Goal: Transaction & Acquisition: Obtain resource

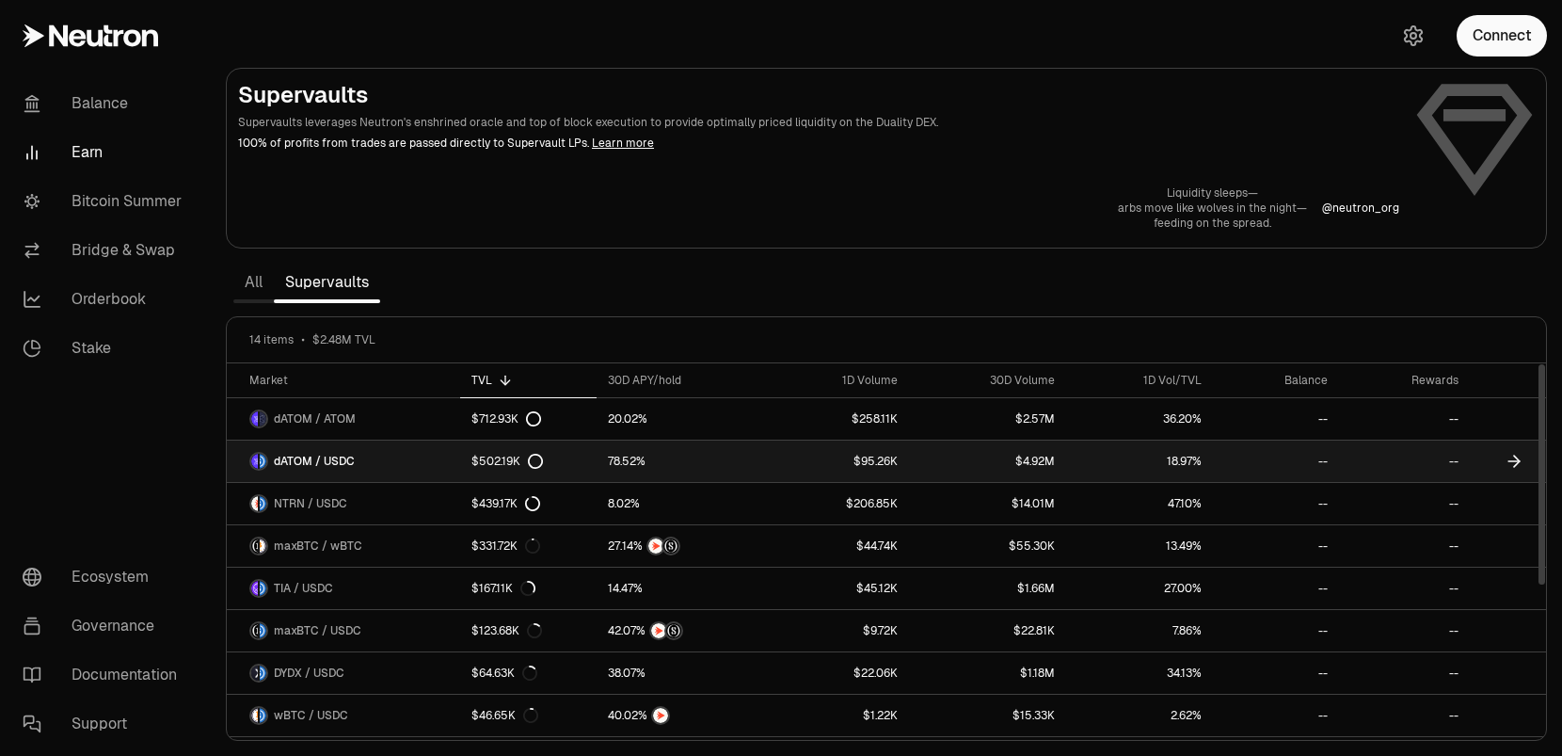
click at [592, 464] on link "$502.19K" at bounding box center [528, 461] width 136 height 41
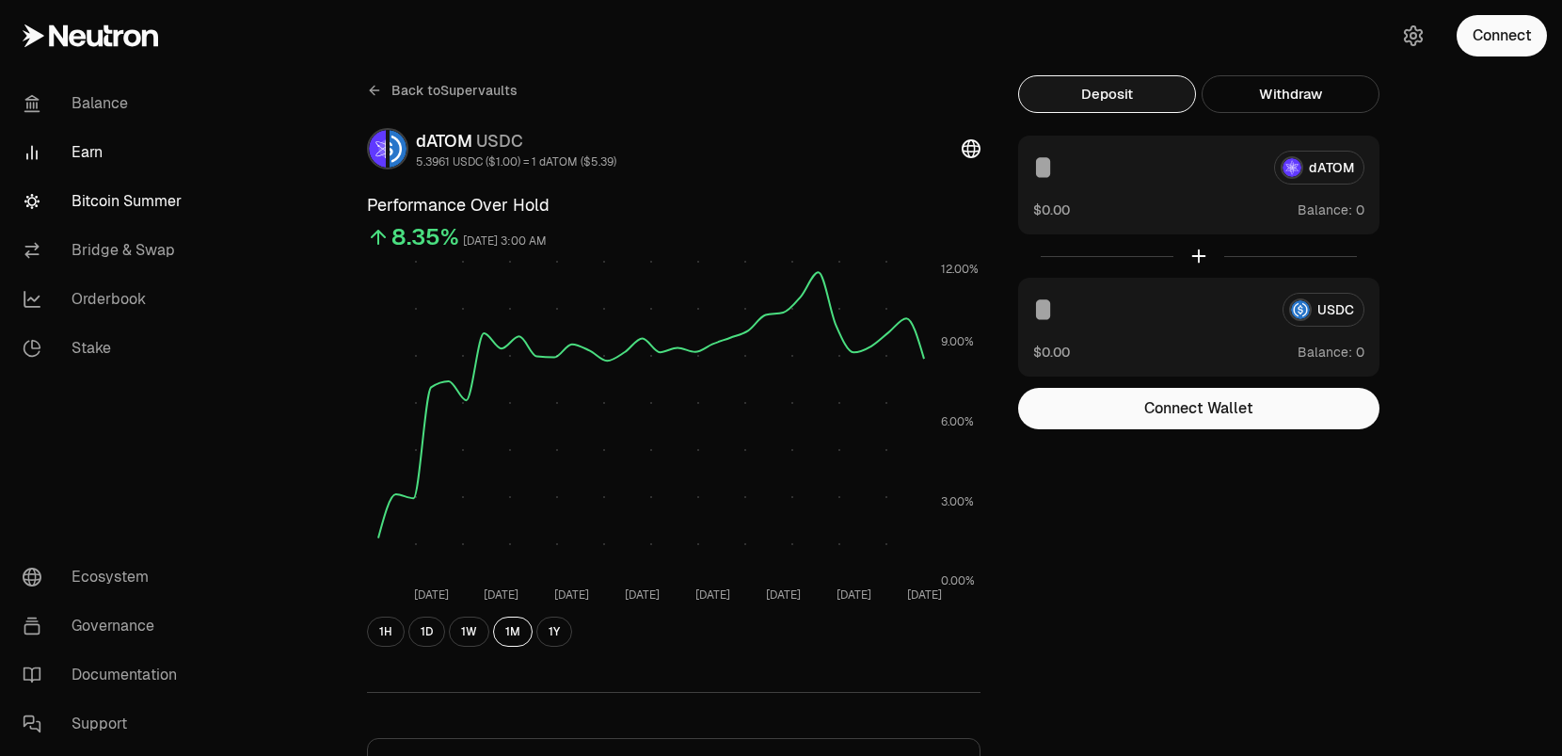
click at [117, 210] on link "Bitcoin Summer" at bounding box center [106, 201] width 196 height 49
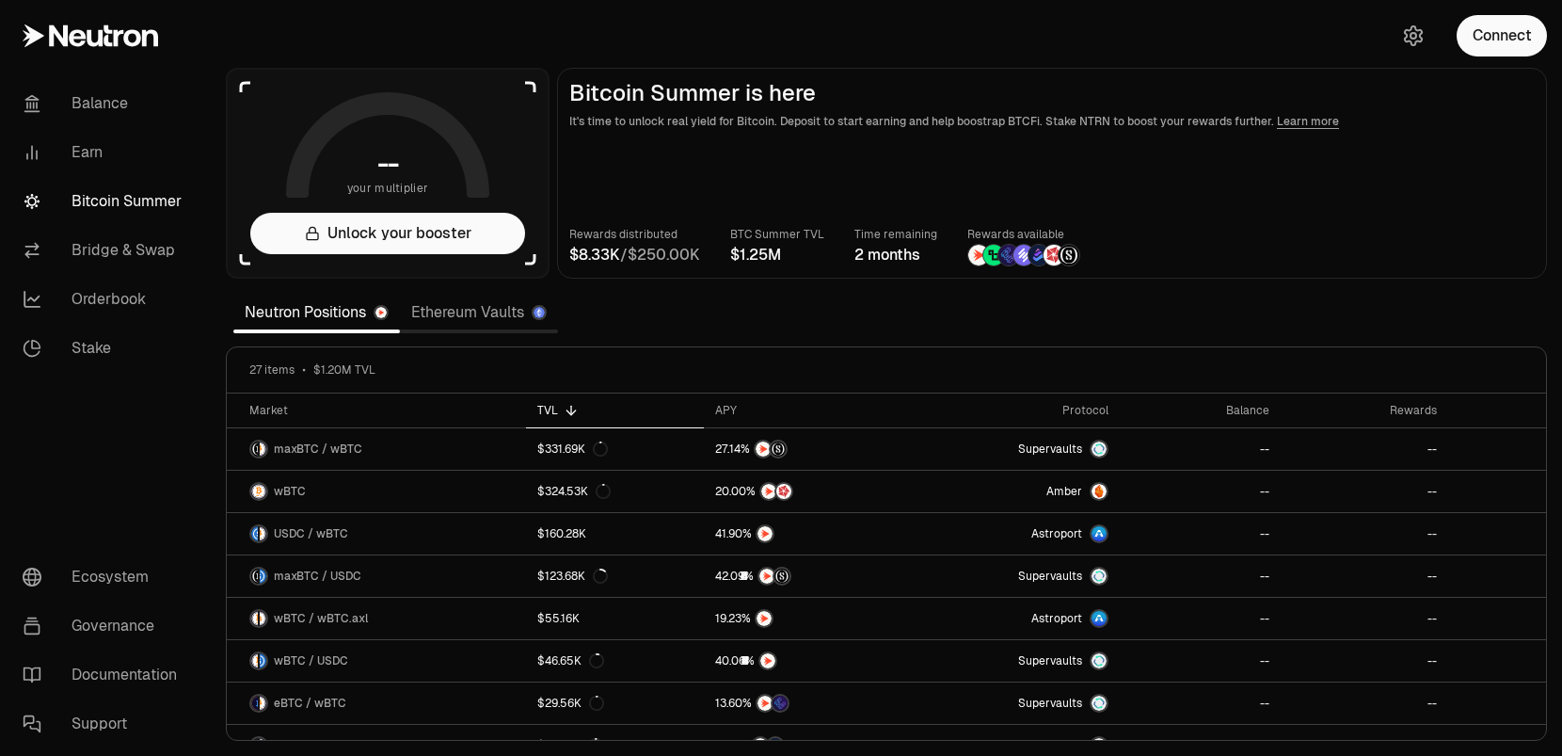
scroll to position [79, 0]
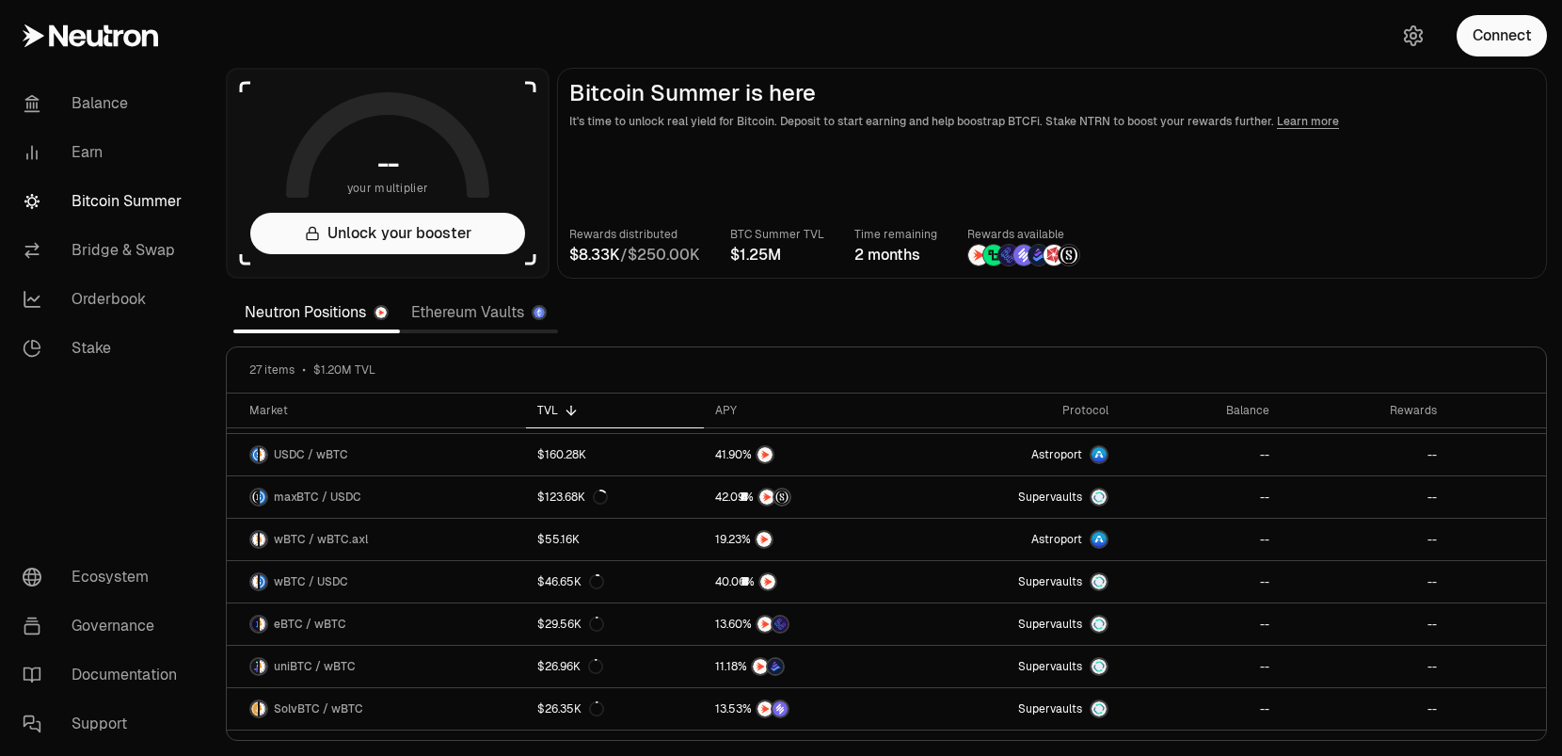
click at [479, 318] on link "Ethereum Vaults" at bounding box center [479, 313] width 158 height 38
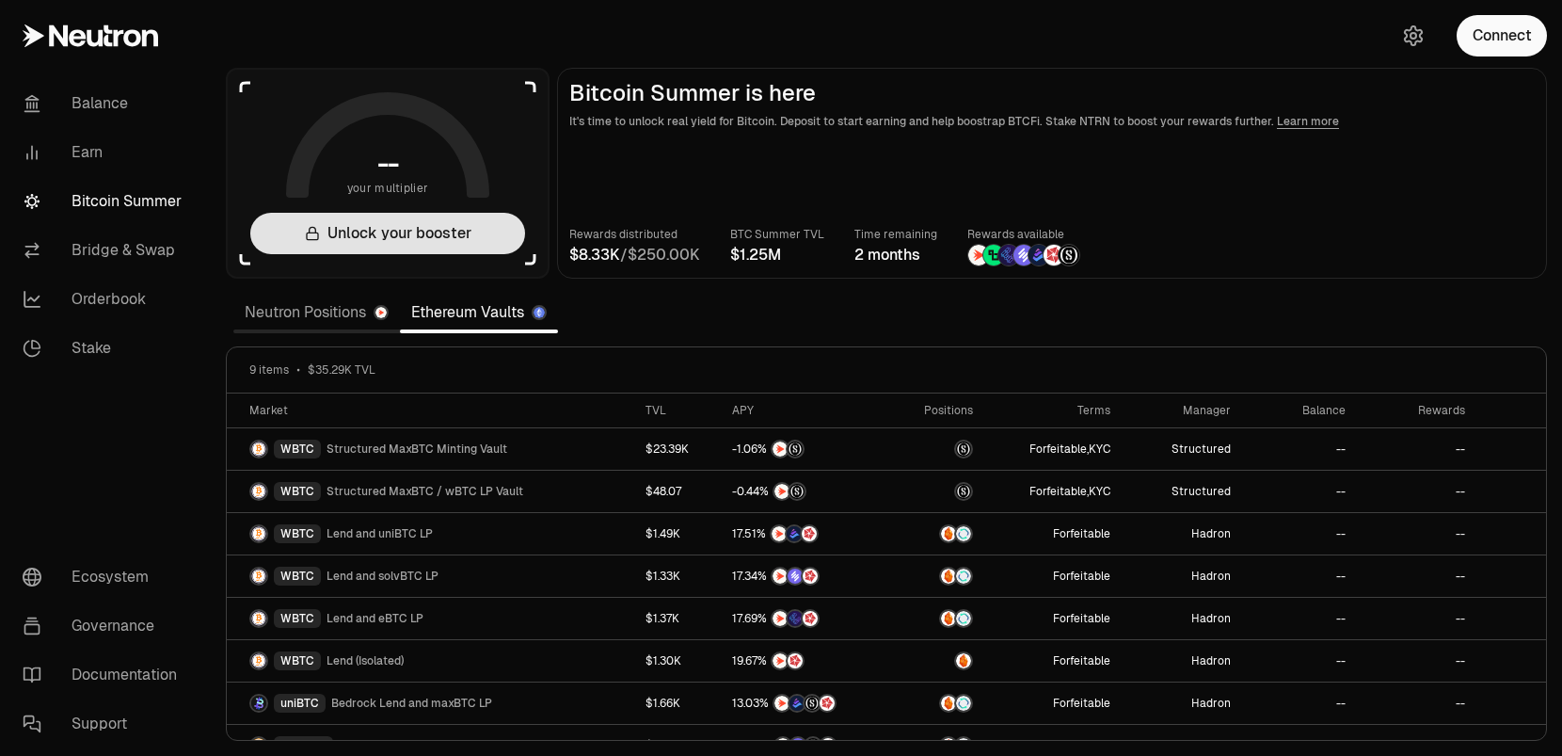
click at [400, 238] on button "Unlock your booster" at bounding box center [387, 233] width 275 height 41
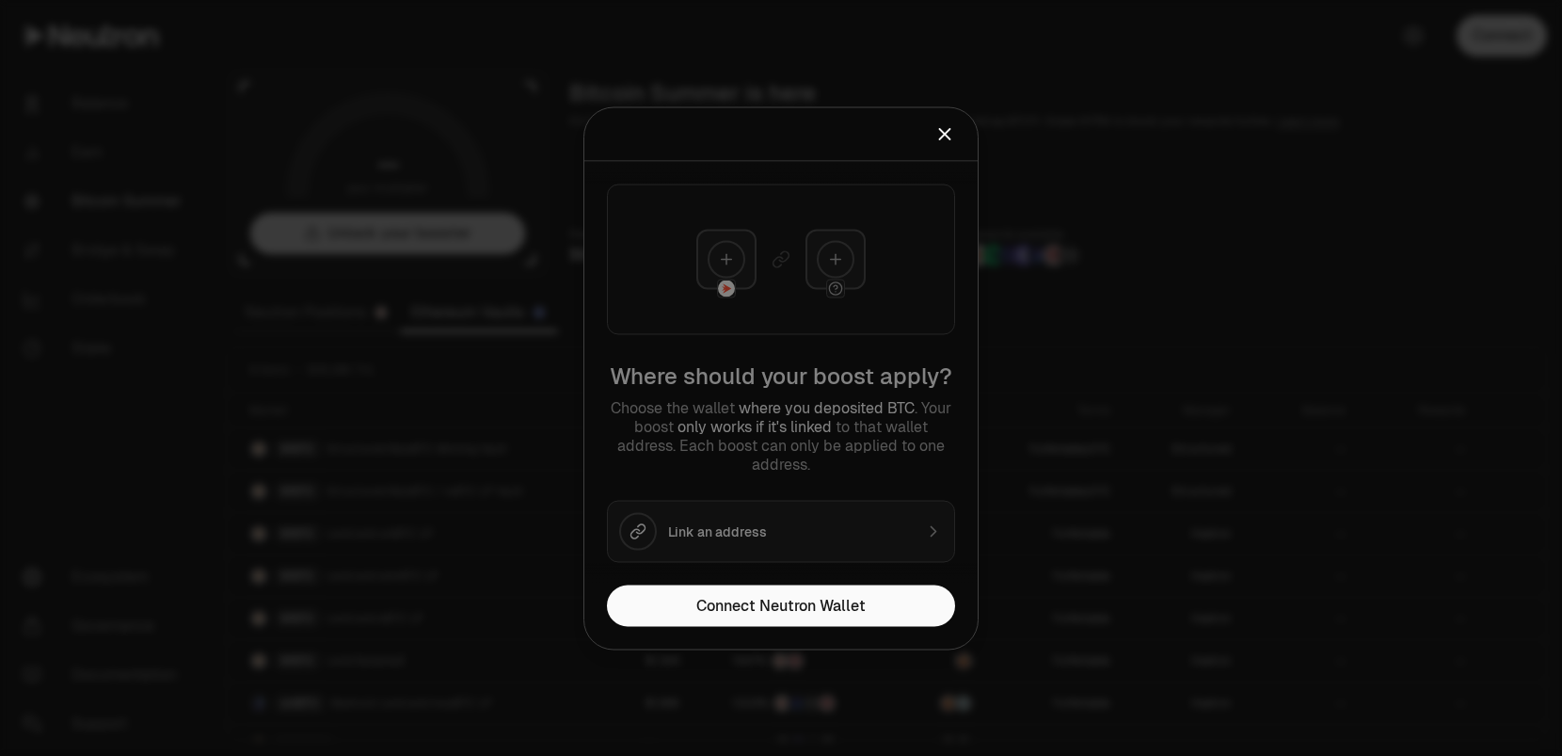
click at [949, 136] on icon "Close" at bounding box center [945, 134] width 10 height 10
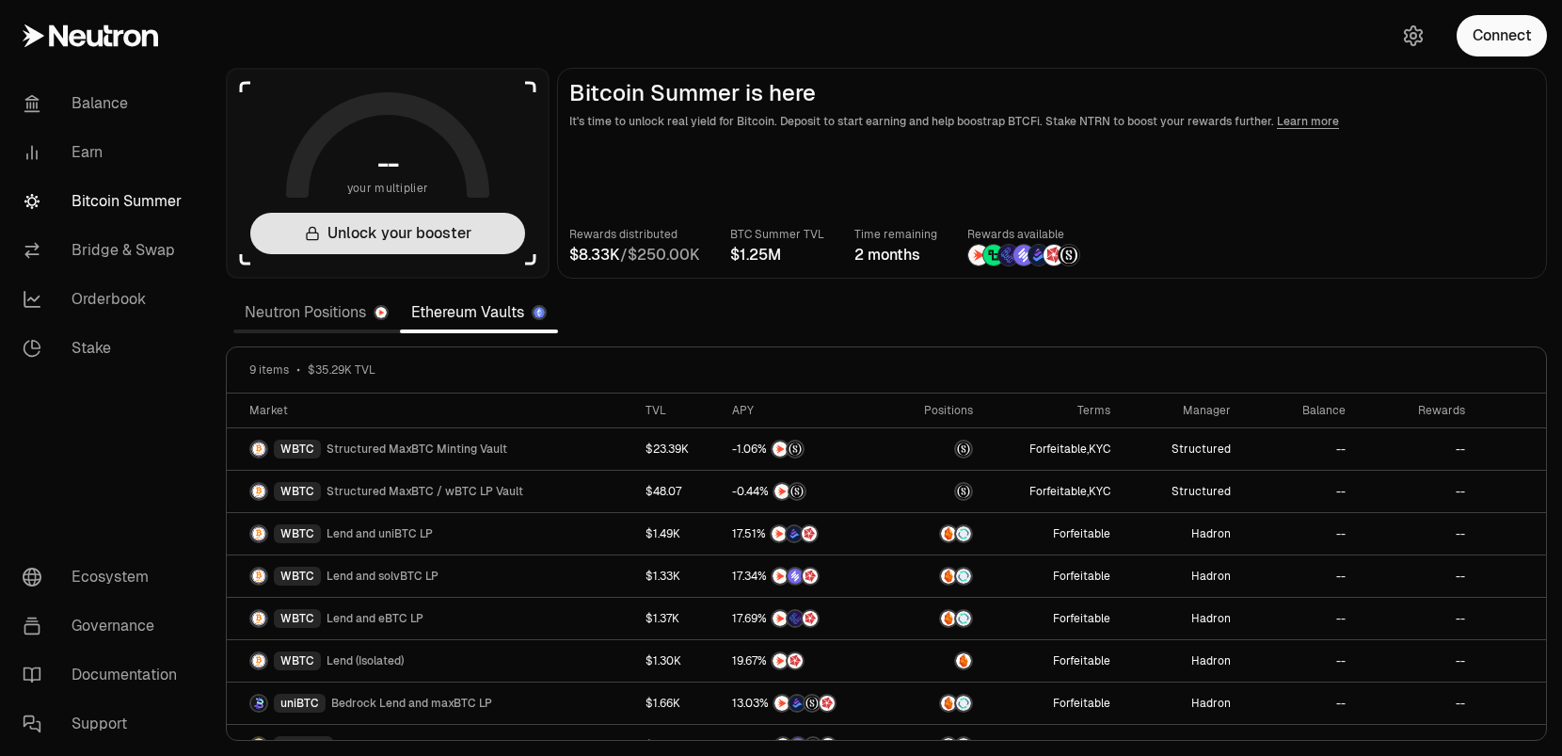
click at [433, 231] on button "Unlock your booster" at bounding box center [387, 233] width 275 height 41
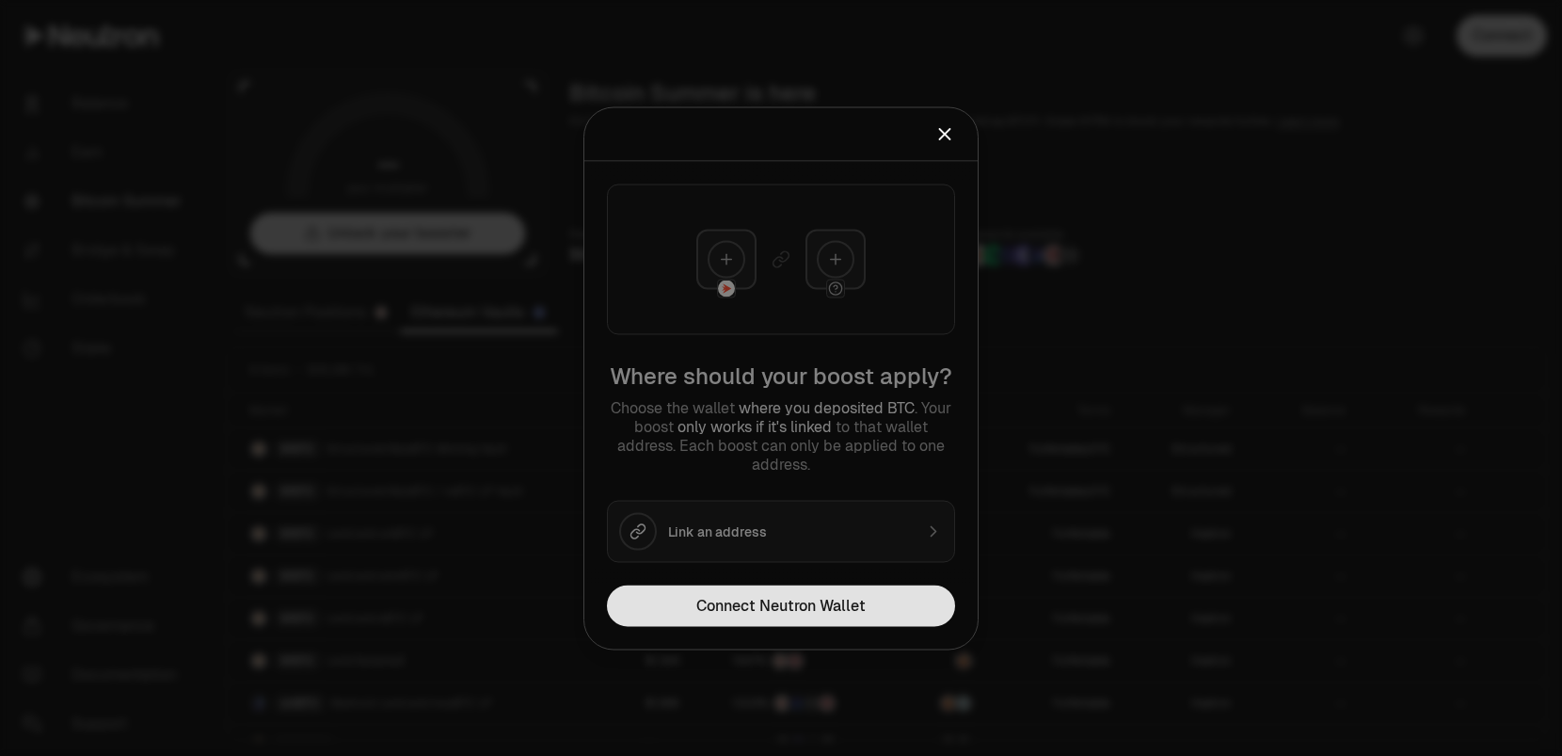
click at [700, 606] on button "Connect Neutron Wallet" at bounding box center [781, 605] width 348 height 41
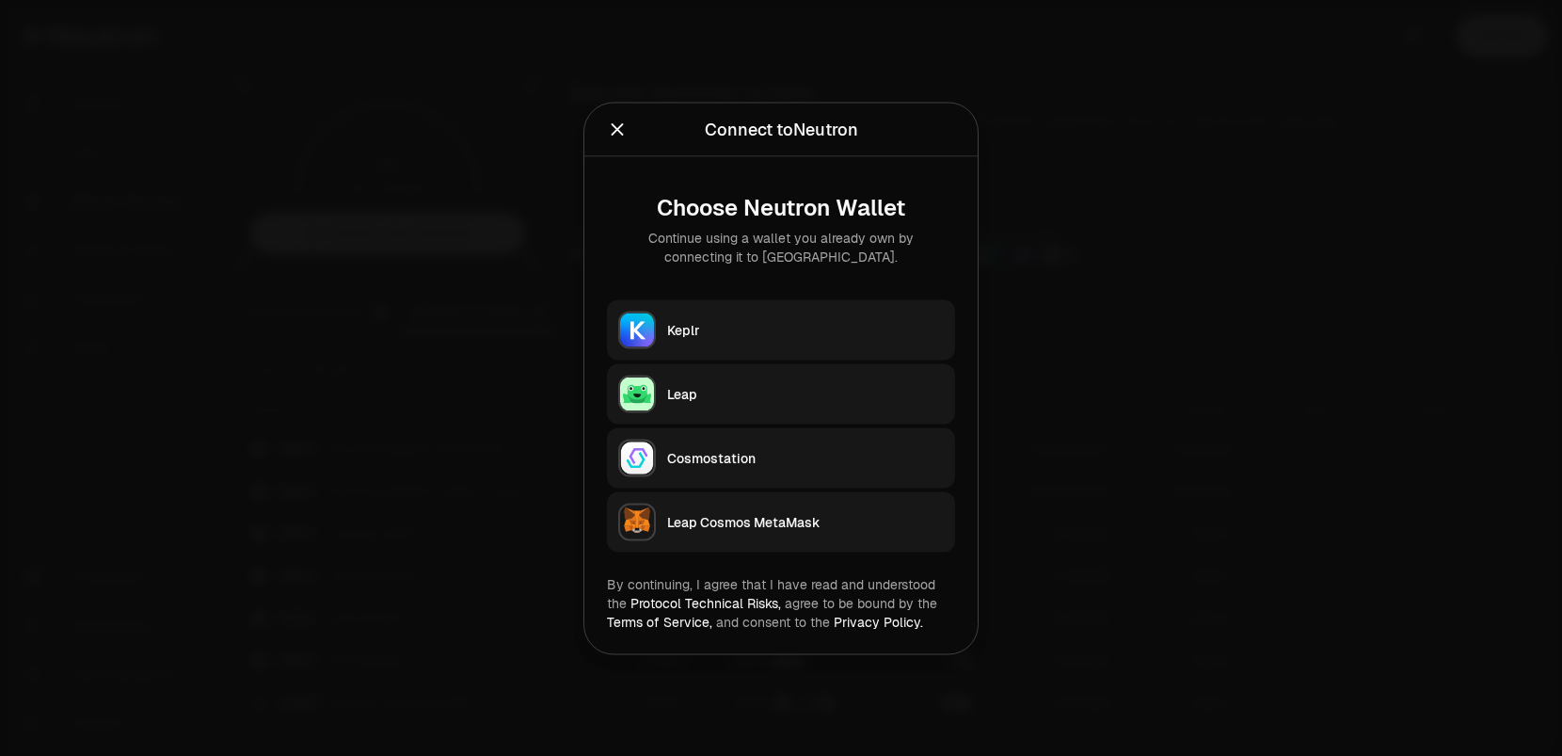
click at [756, 338] on div "Keplr" at bounding box center [805, 329] width 277 height 19
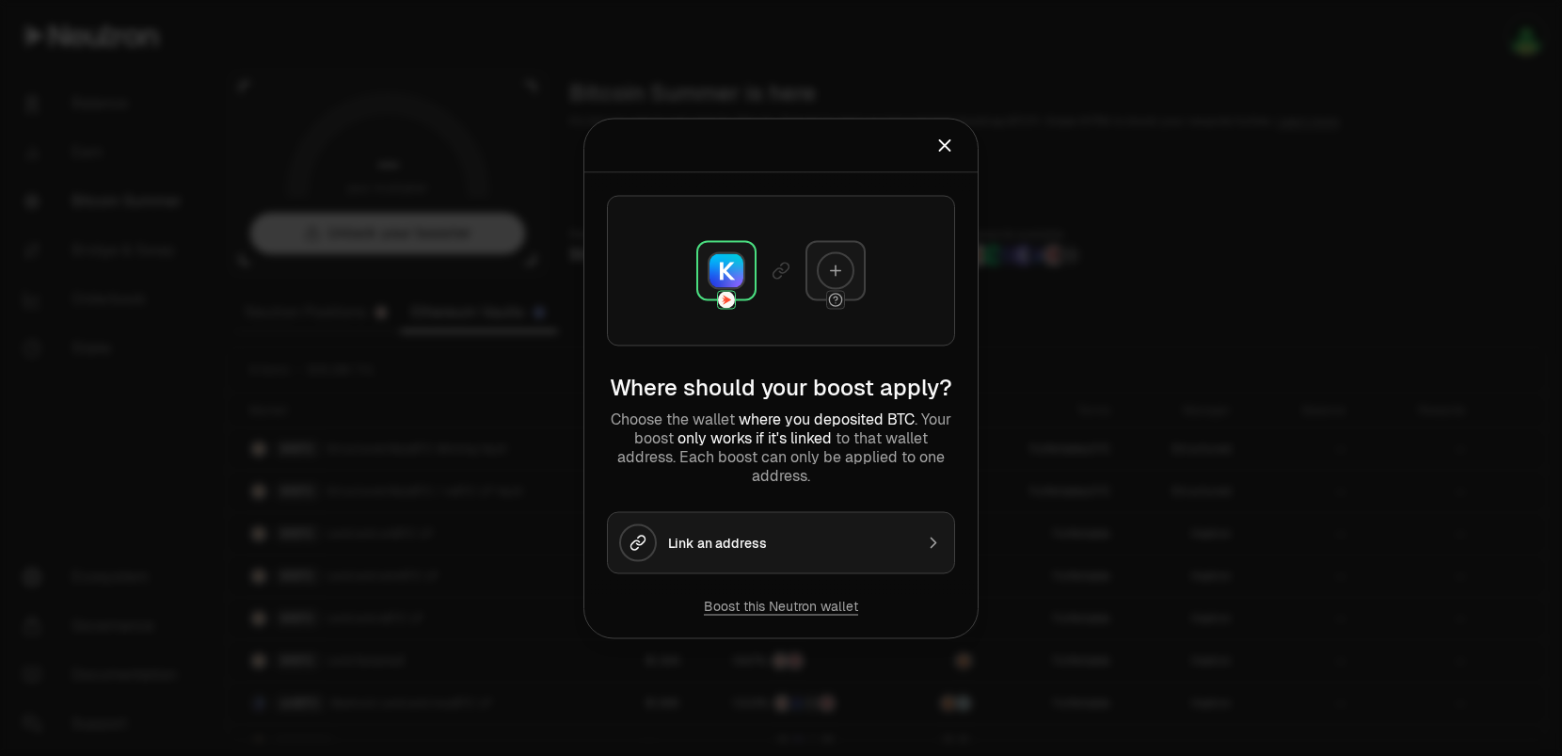
click at [827, 264] on icon at bounding box center [835, 270] width 17 height 17
click at [765, 514] on button "Link an address" at bounding box center [781, 542] width 348 height 62
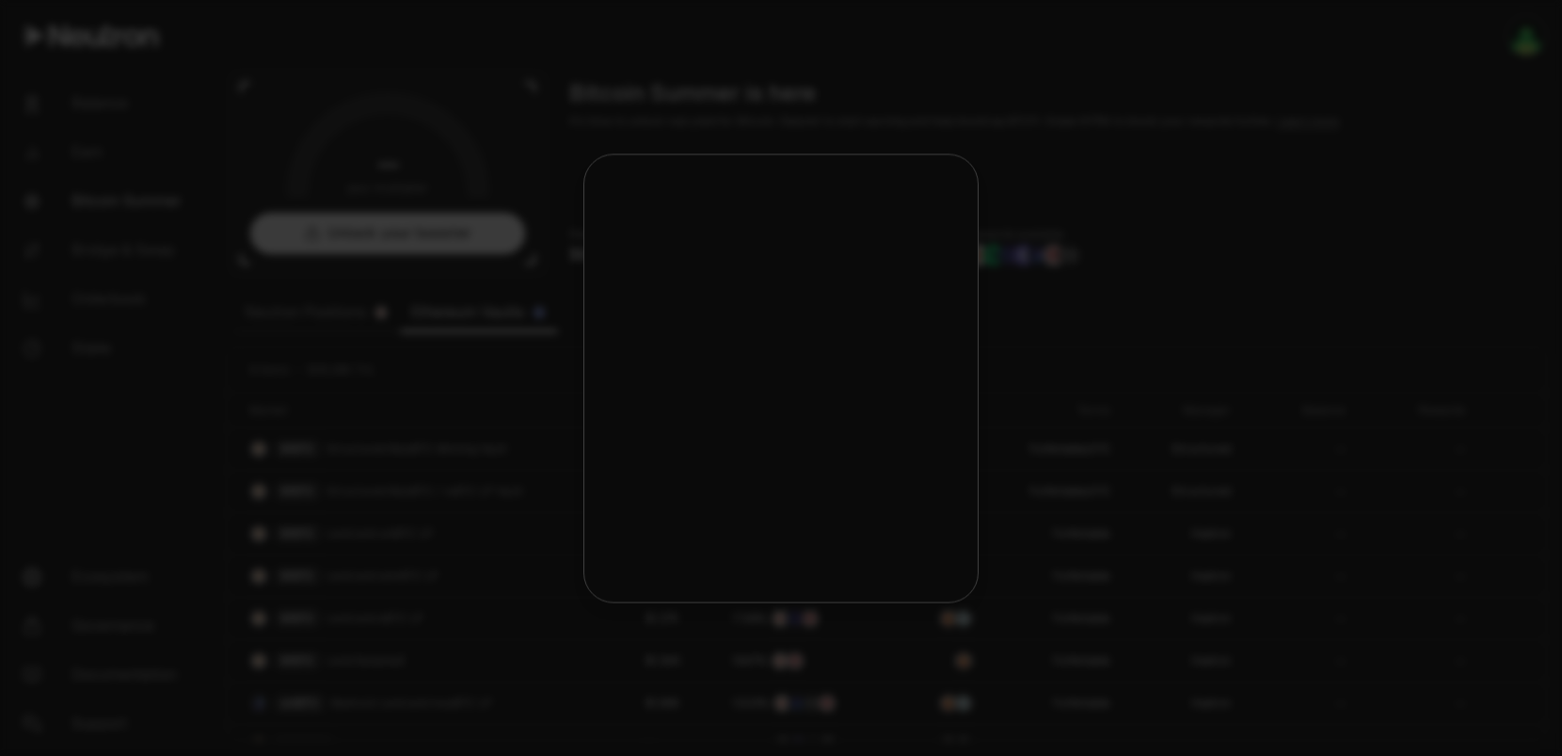
click at [765, 552] on div "You'll be asked to approve the connection between your wallet and Neutron." at bounding box center [781, 560] width 348 height 38
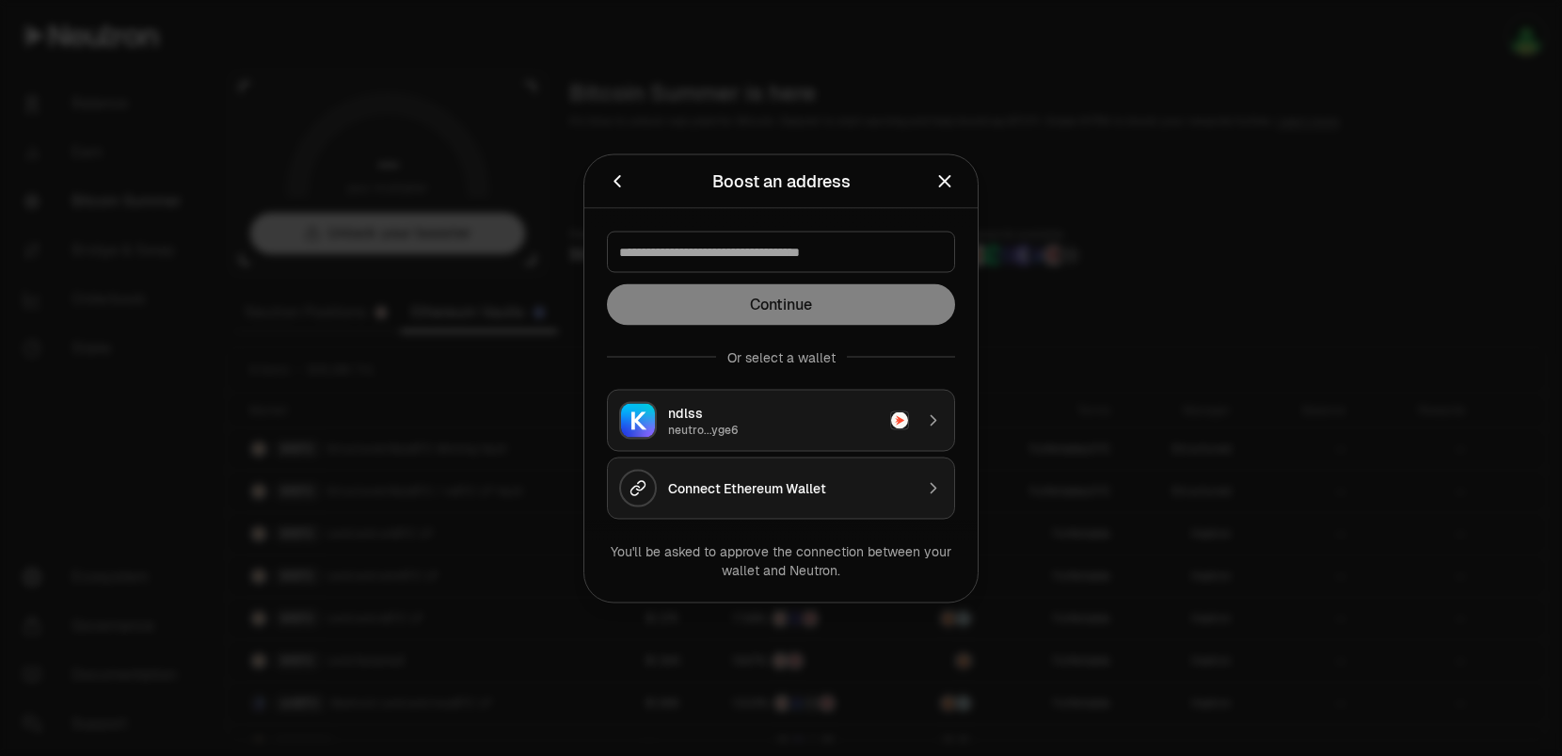
click at [806, 494] on div "Connect Ethereum Wallet" at bounding box center [790, 487] width 245 height 19
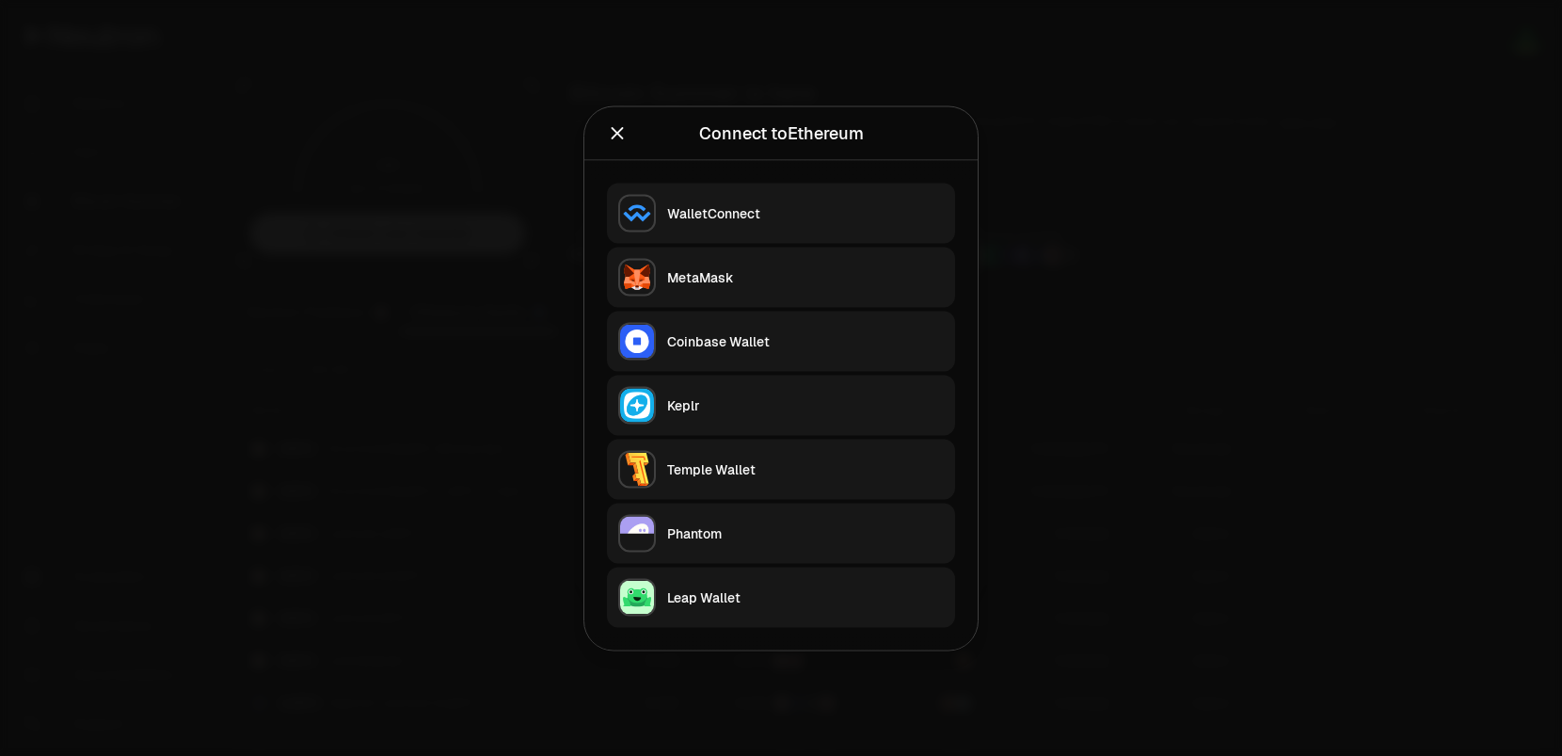
click at [759, 289] on button "MetaMask" at bounding box center [781, 277] width 348 height 60
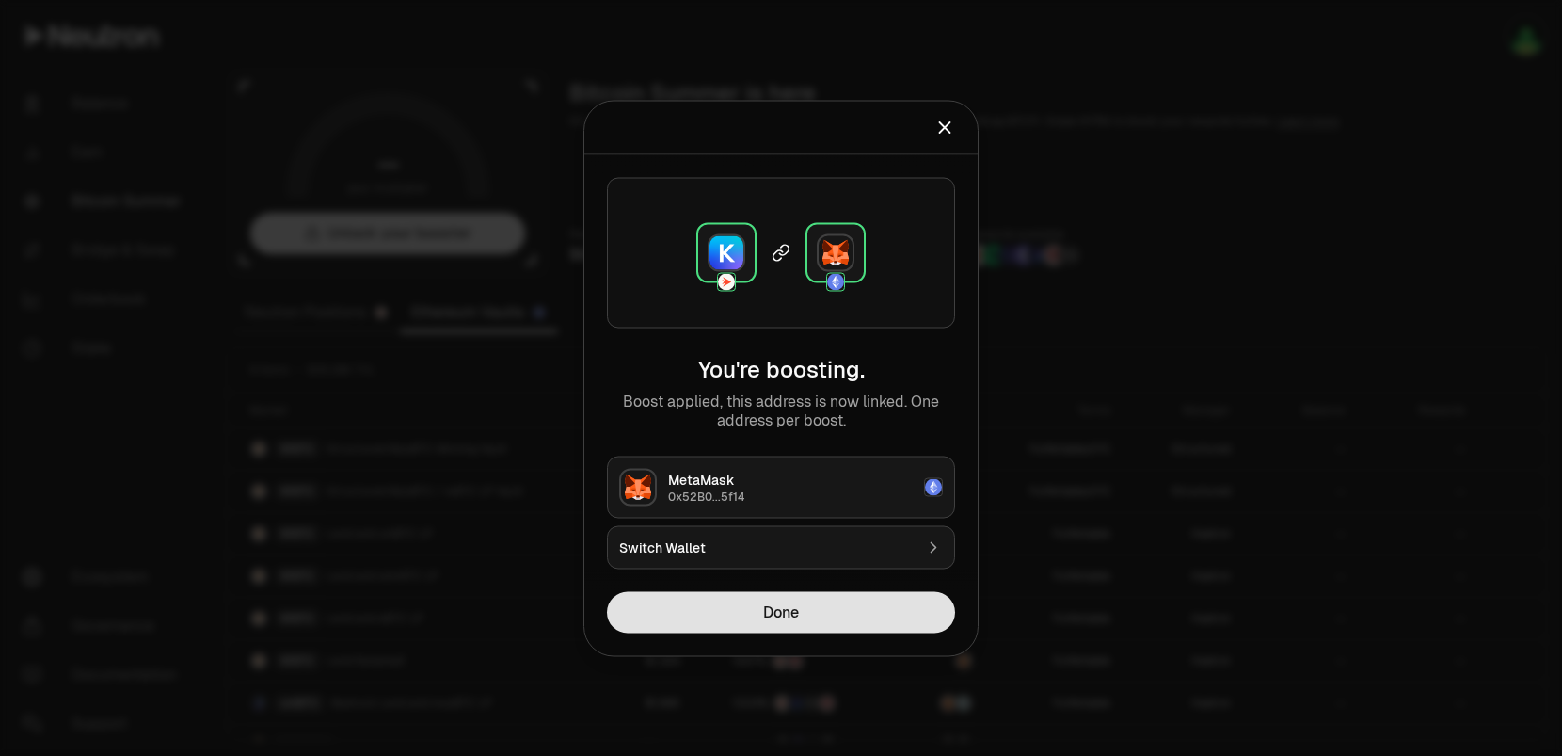
click at [845, 614] on button "Done" at bounding box center [781, 611] width 348 height 41
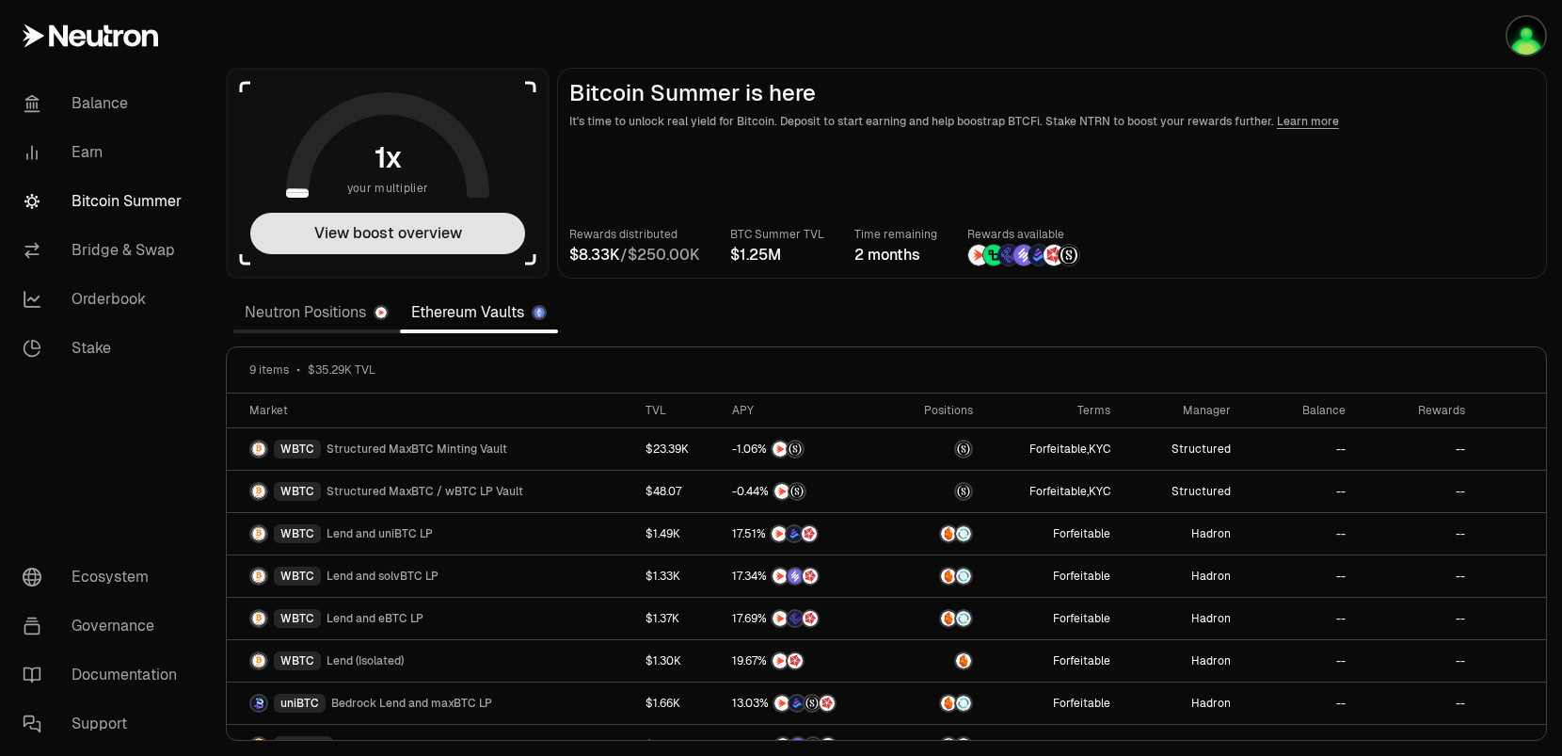
click at [385, 242] on button "View boost overview" at bounding box center [387, 233] width 275 height 41
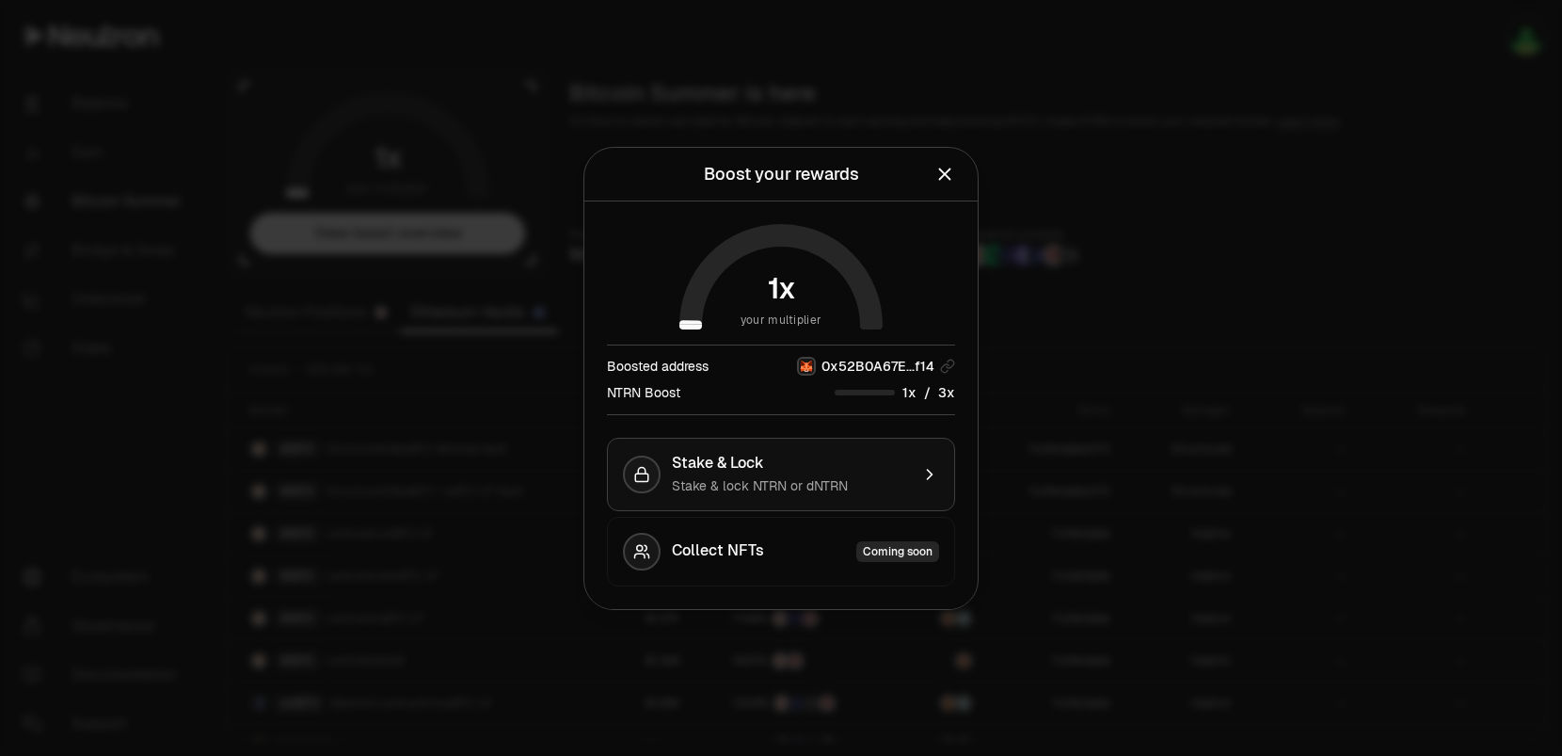
click at [908, 476] on div "Stake & lock NTRN or dNTRN" at bounding box center [790, 485] width 237 height 19
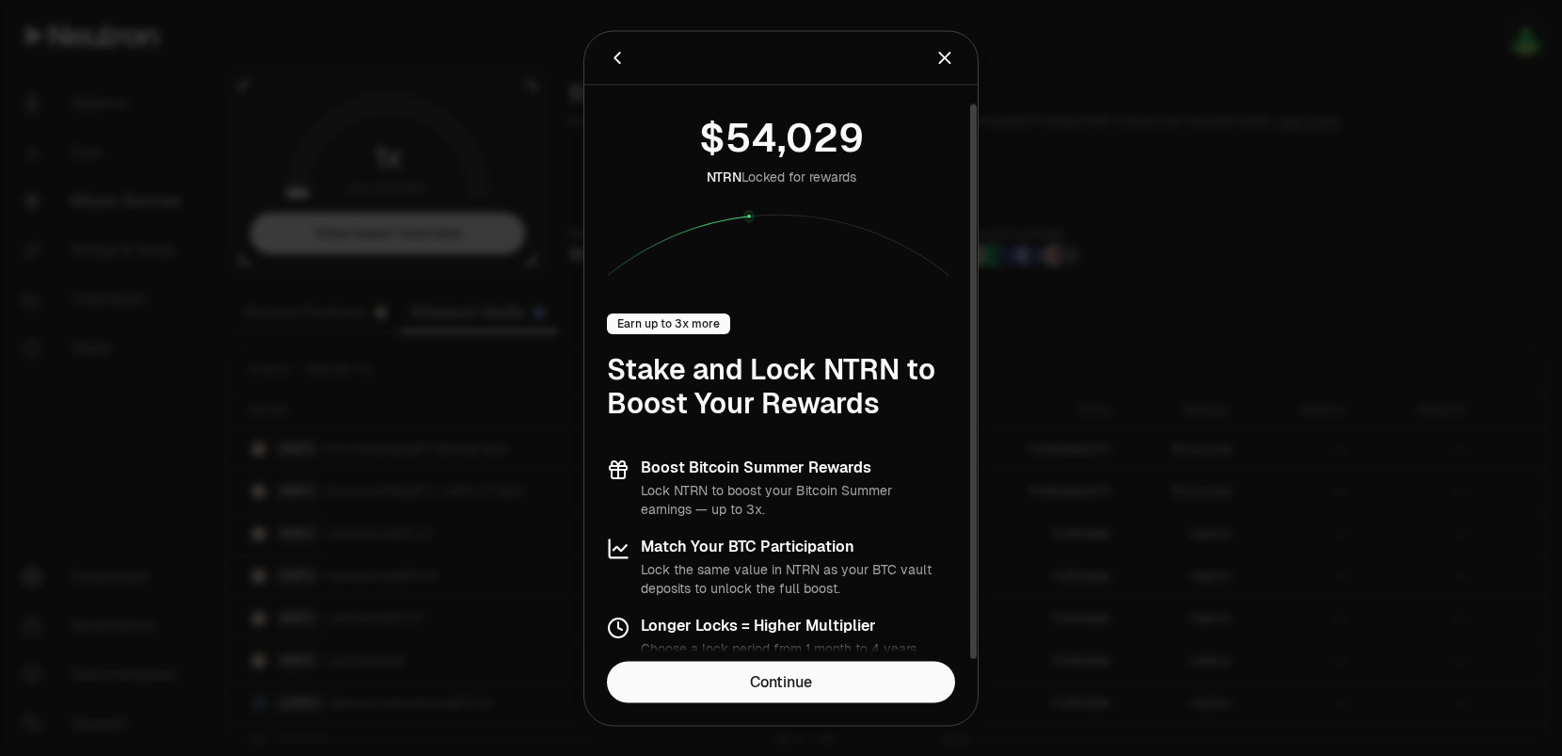
scroll to position [19, 0]
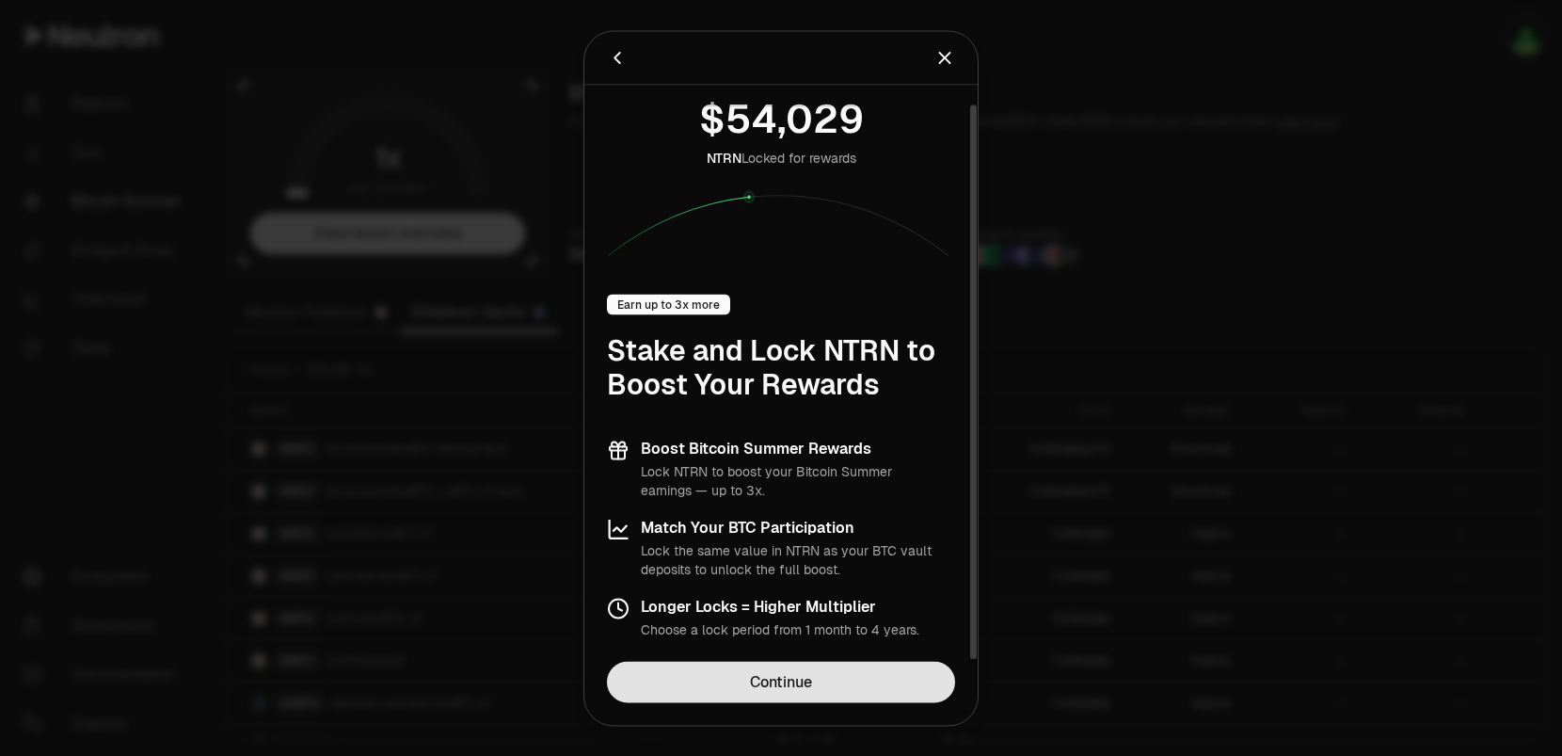
click at [825, 668] on link "Continue" at bounding box center [781, 681] width 348 height 41
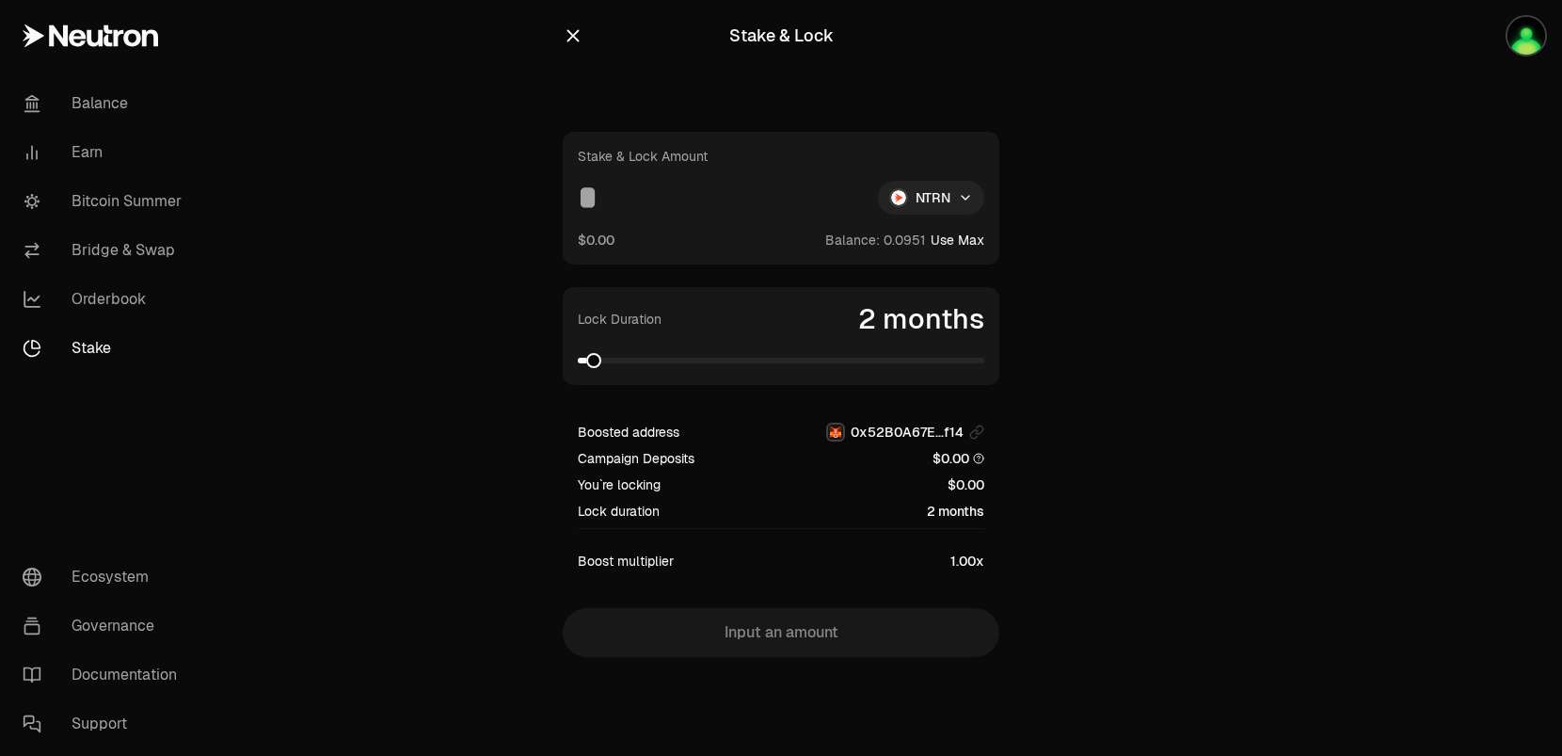
click at [956, 205] on html "Balance Earn Bitcoin Summer Bridge & Swap Orderbook Stake Ecosystem Governance …" at bounding box center [781, 378] width 1562 height 756
click at [924, 210] on html "Balance Earn Bitcoin Summer Bridge & Swap Orderbook Stake Ecosystem Governance …" at bounding box center [781, 378] width 1562 height 756
click at [599, 353] on span at bounding box center [601, 360] width 15 height 15
click at [112, 185] on link "Bitcoin Summer" at bounding box center [106, 201] width 196 height 49
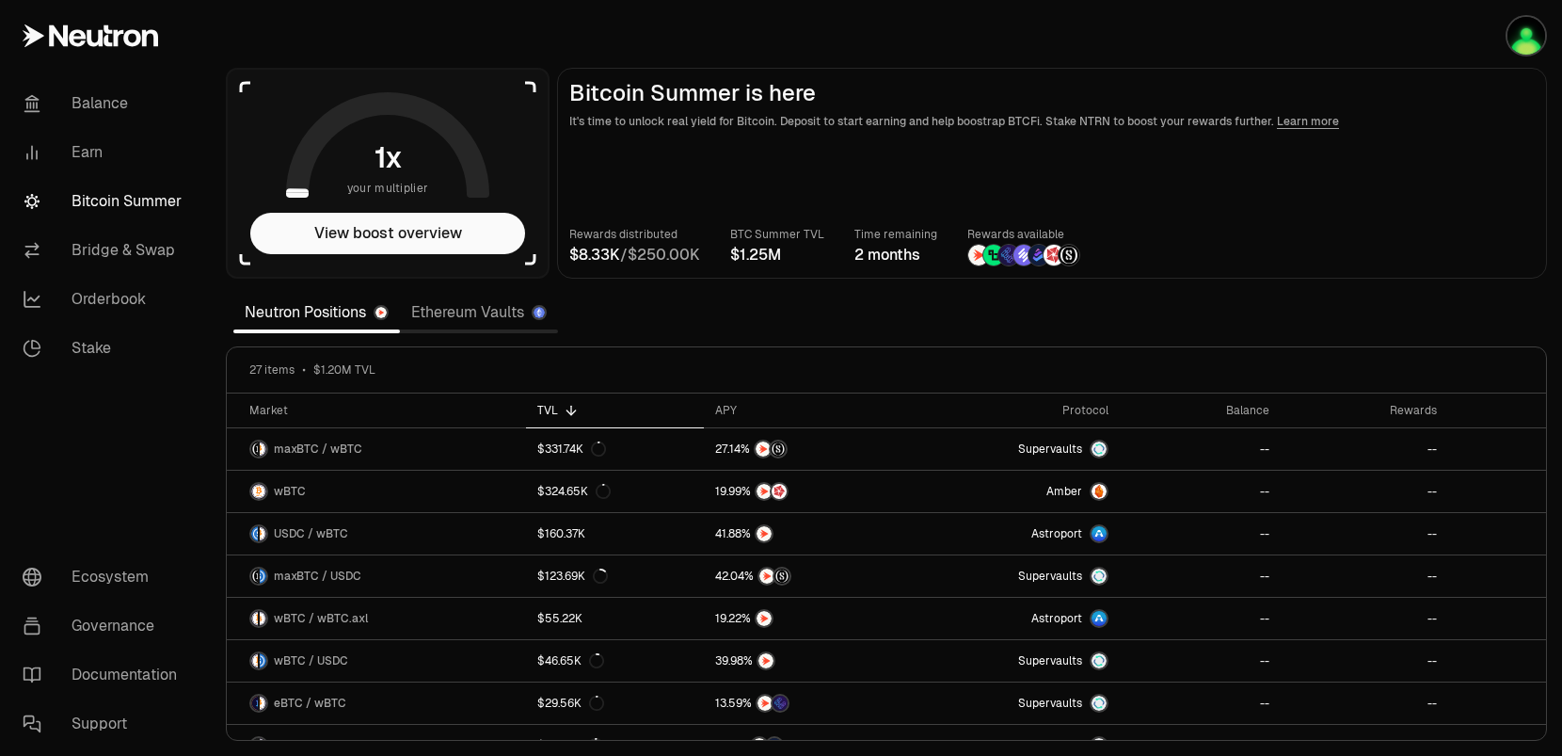
click at [478, 324] on link "Ethereum Vaults" at bounding box center [479, 313] width 158 height 38
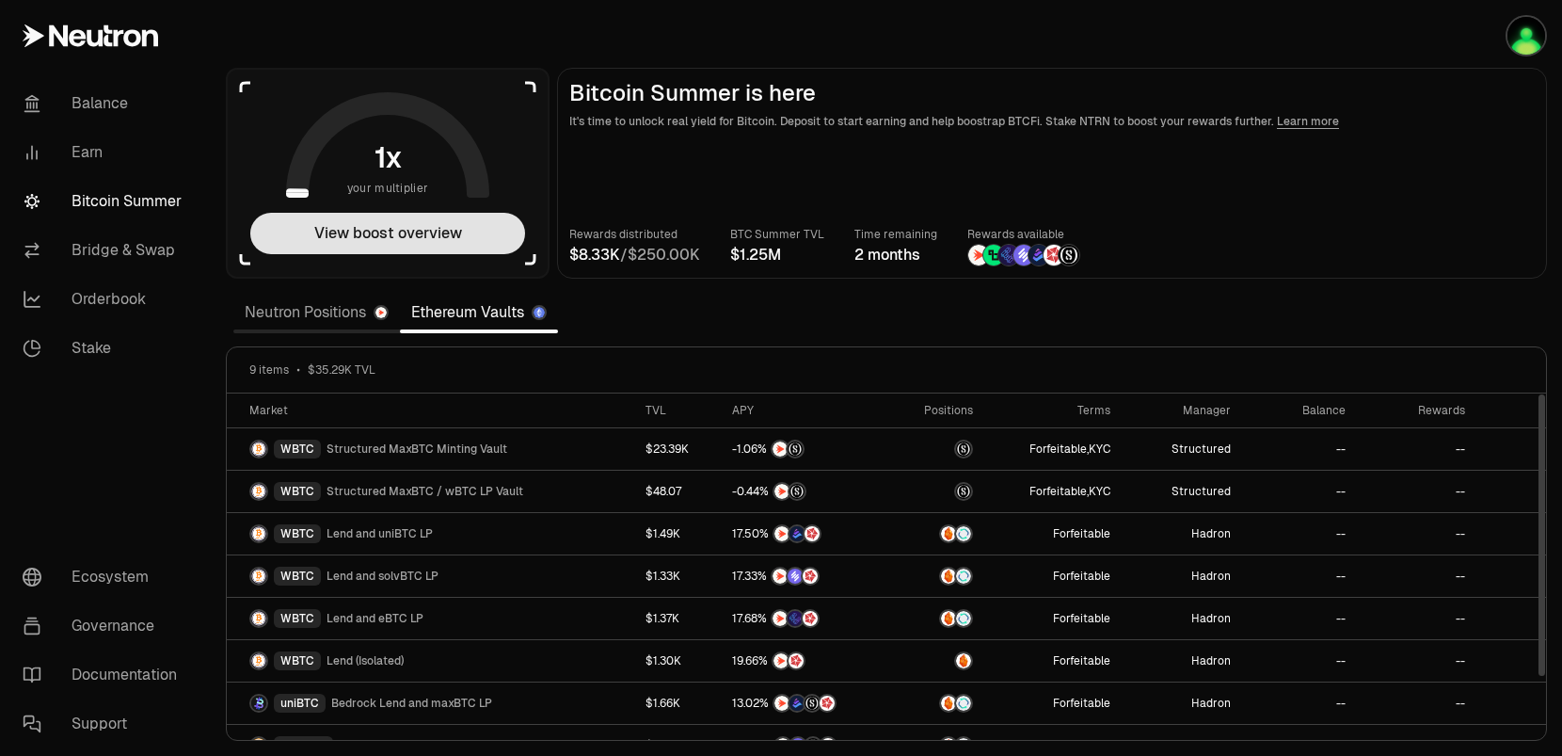
click at [436, 236] on button "View boost overview" at bounding box center [387, 233] width 275 height 41
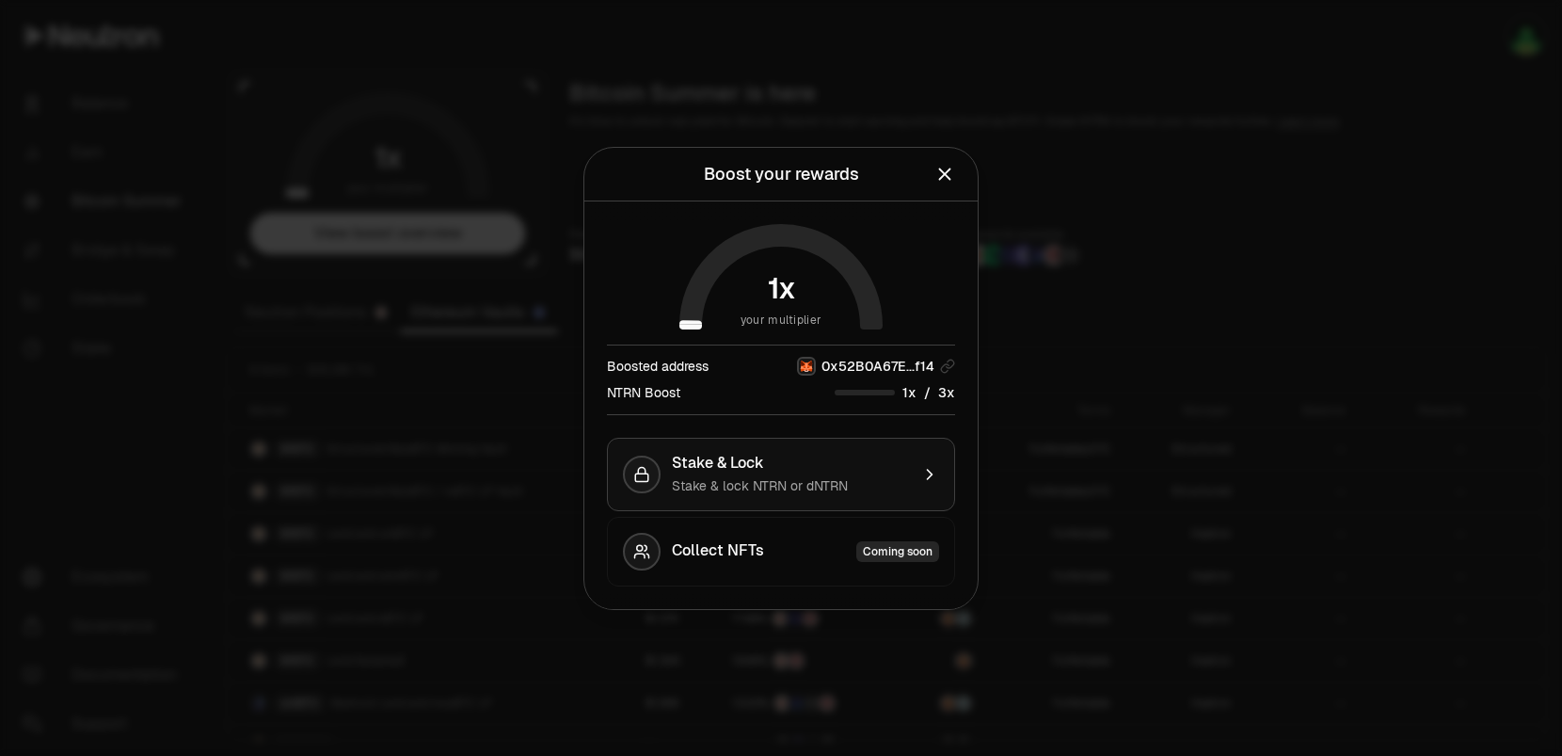
click at [735, 466] on span "Stake & Lock" at bounding box center [718, 463] width 92 height 19
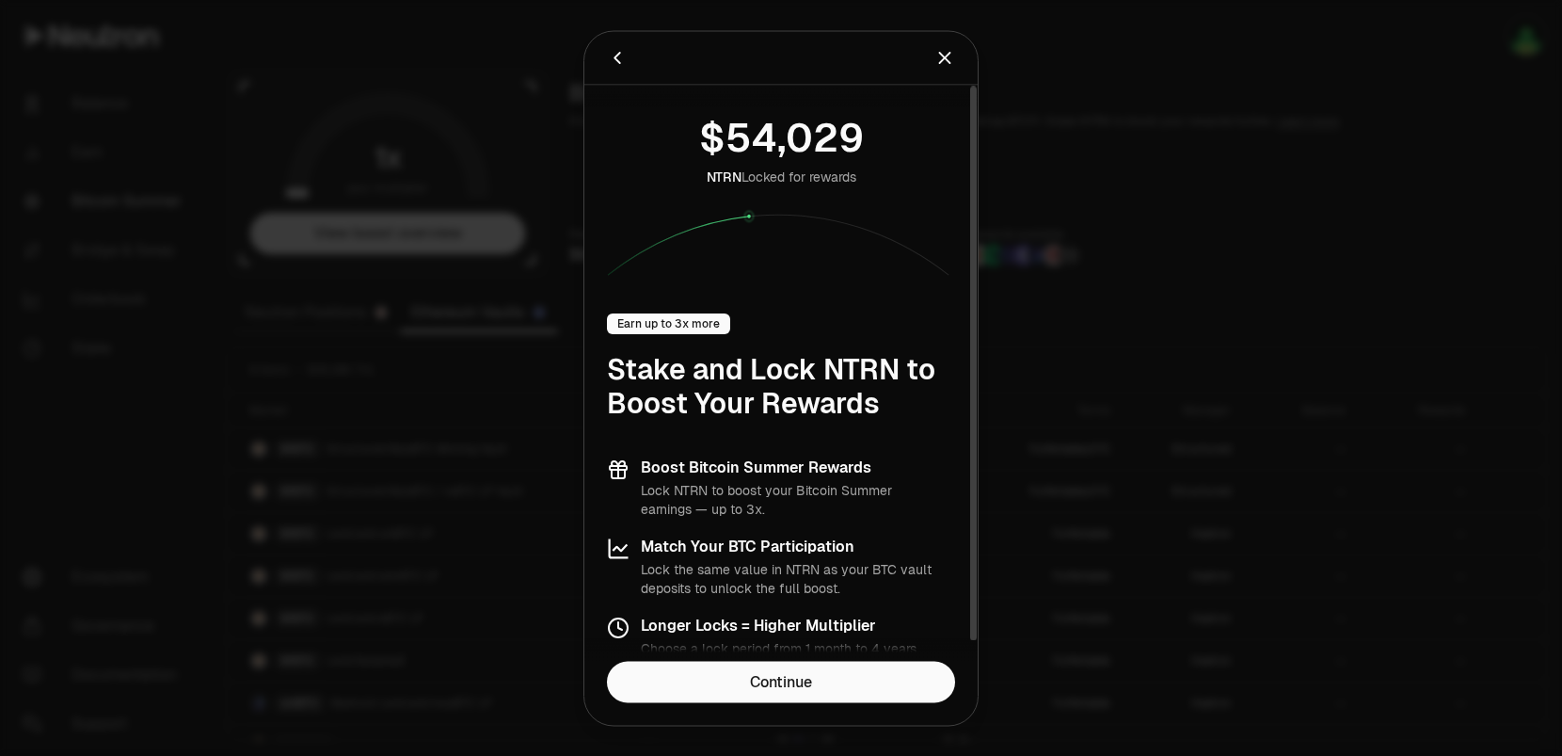
scroll to position [19, 0]
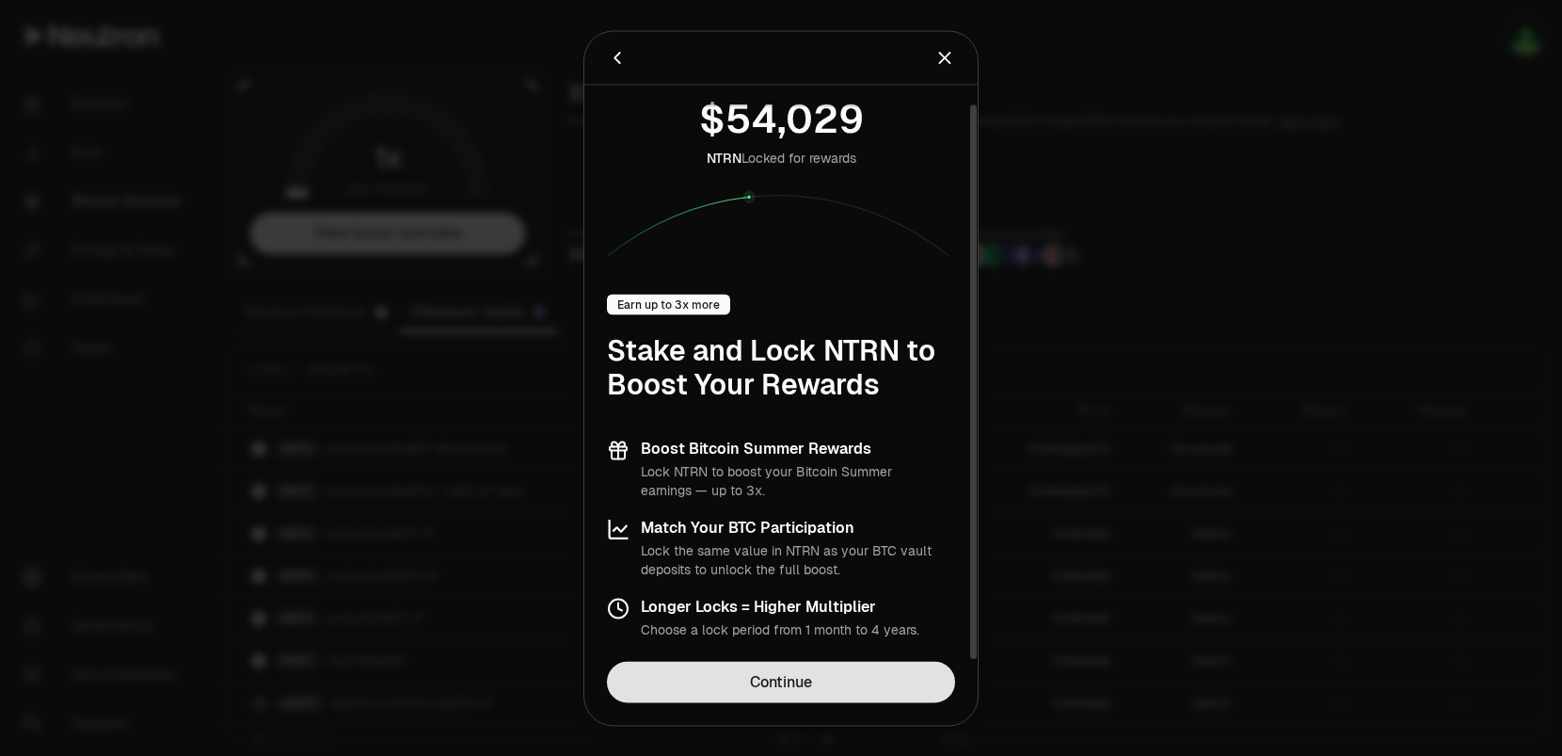
click at [747, 679] on link "Continue" at bounding box center [781, 681] width 348 height 41
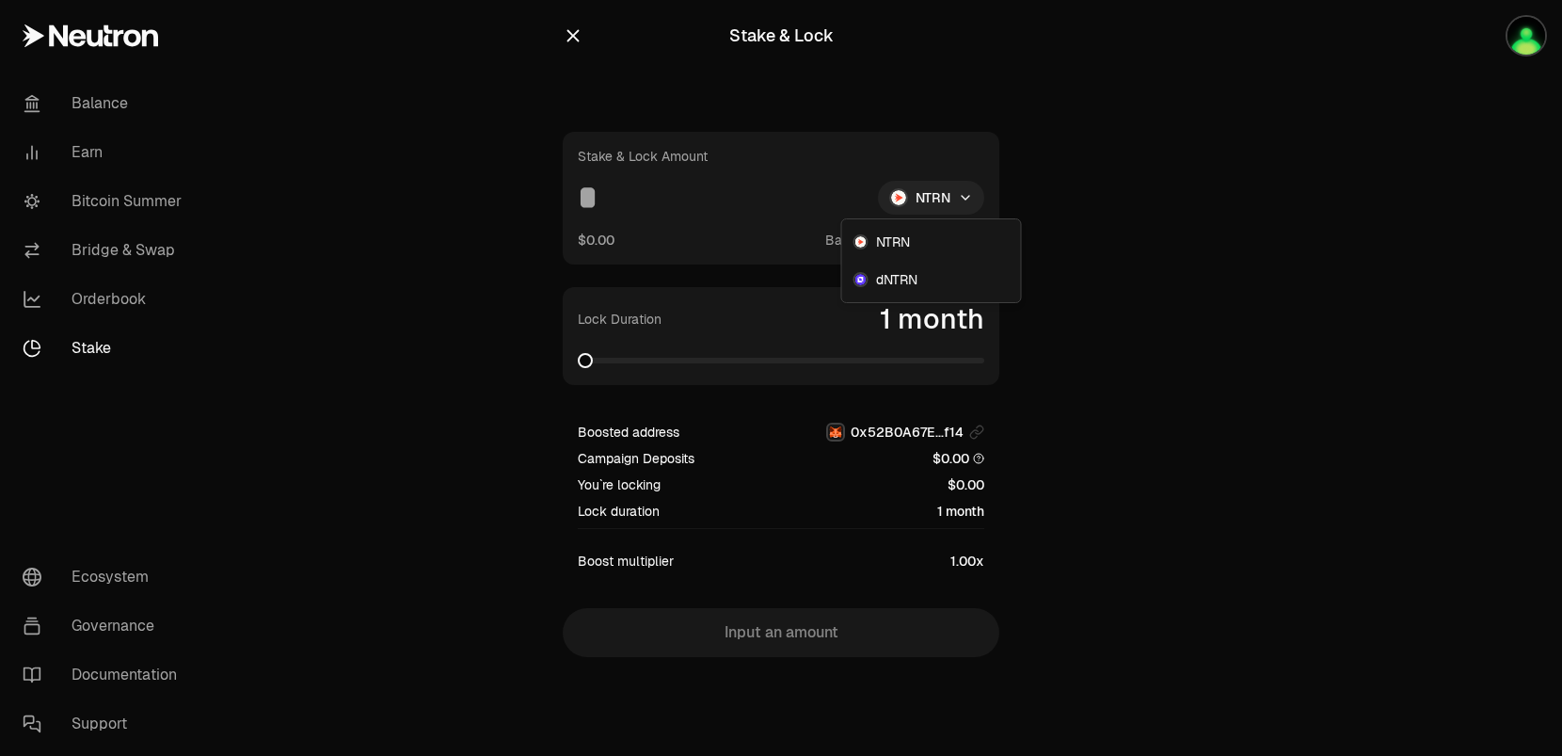
click at [944, 192] on html "Balance Earn Bitcoin Summer Bridge & Swap Orderbook Stake Ecosystem Governance …" at bounding box center [781, 378] width 1562 height 756
click at [896, 288] on span "dNTRN" at bounding box center [896, 279] width 41 height 19
click at [955, 196] on html "Balance Earn Bitcoin Summer Bridge & Swap Orderbook Stake Ecosystem Governance …" at bounding box center [781, 378] width 1562 height 756
click at [931, 231] on div "NTRN" at bounding box center [926, 242] width 171 height 38
click at [689, 368] on span at bounding box center [691, 360] width 15 height 15
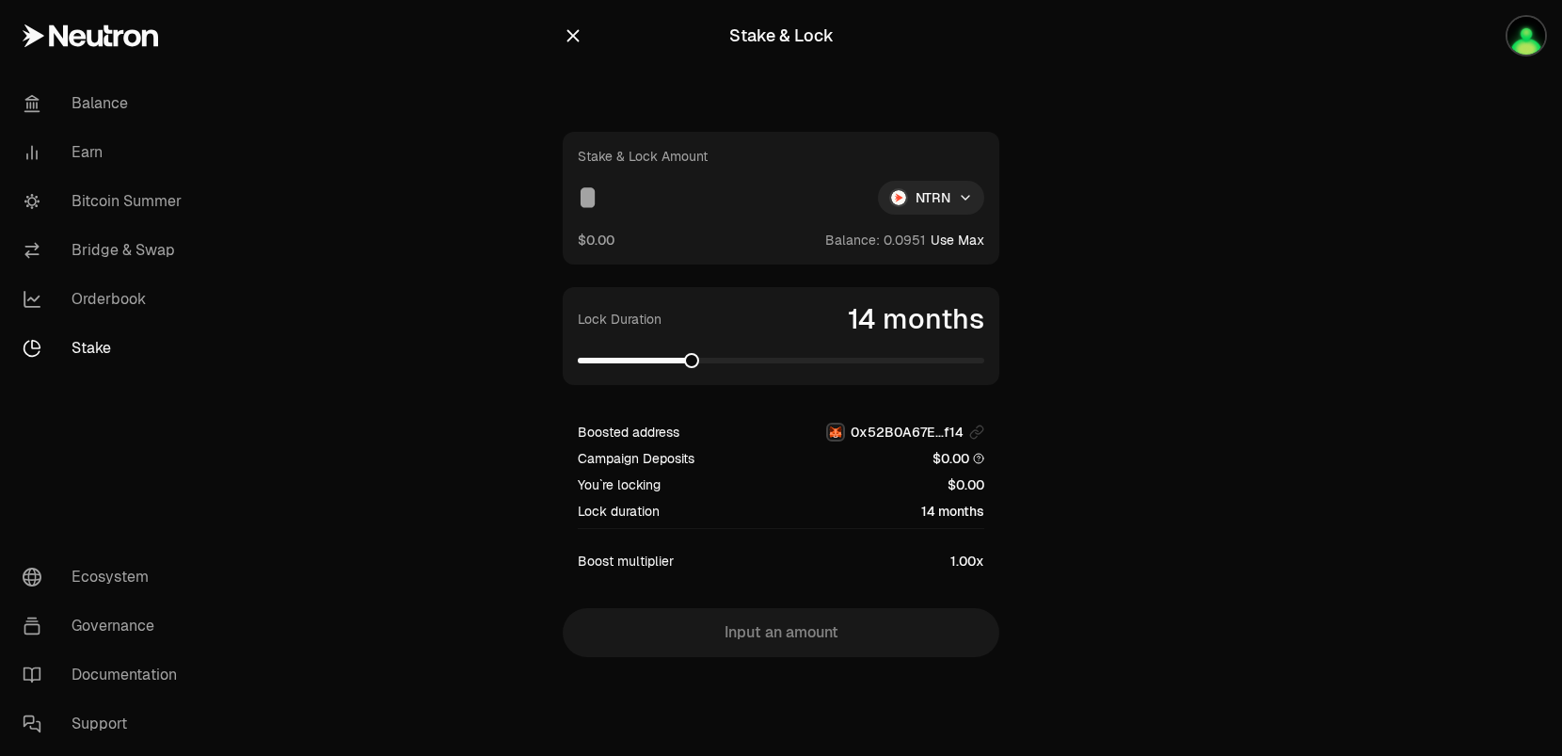
click at [632, 245] on div "$0.00 Balance: Use Max" at bounding box center [781, 240] width 407 height 20
click at [633, 212] on input at bounding box center [720, 198] width 285 height 34
type input "****"
click at [1059, 289] on section "Stake & Lock Stake & Lock Amount **** NTRN $95.64 Balance: Use Max Lock Duratio…" at bounding box center [782, 366] width 724 height 732
click at [902, 363] on span at bounding box center [740, 361] width 324 height 6
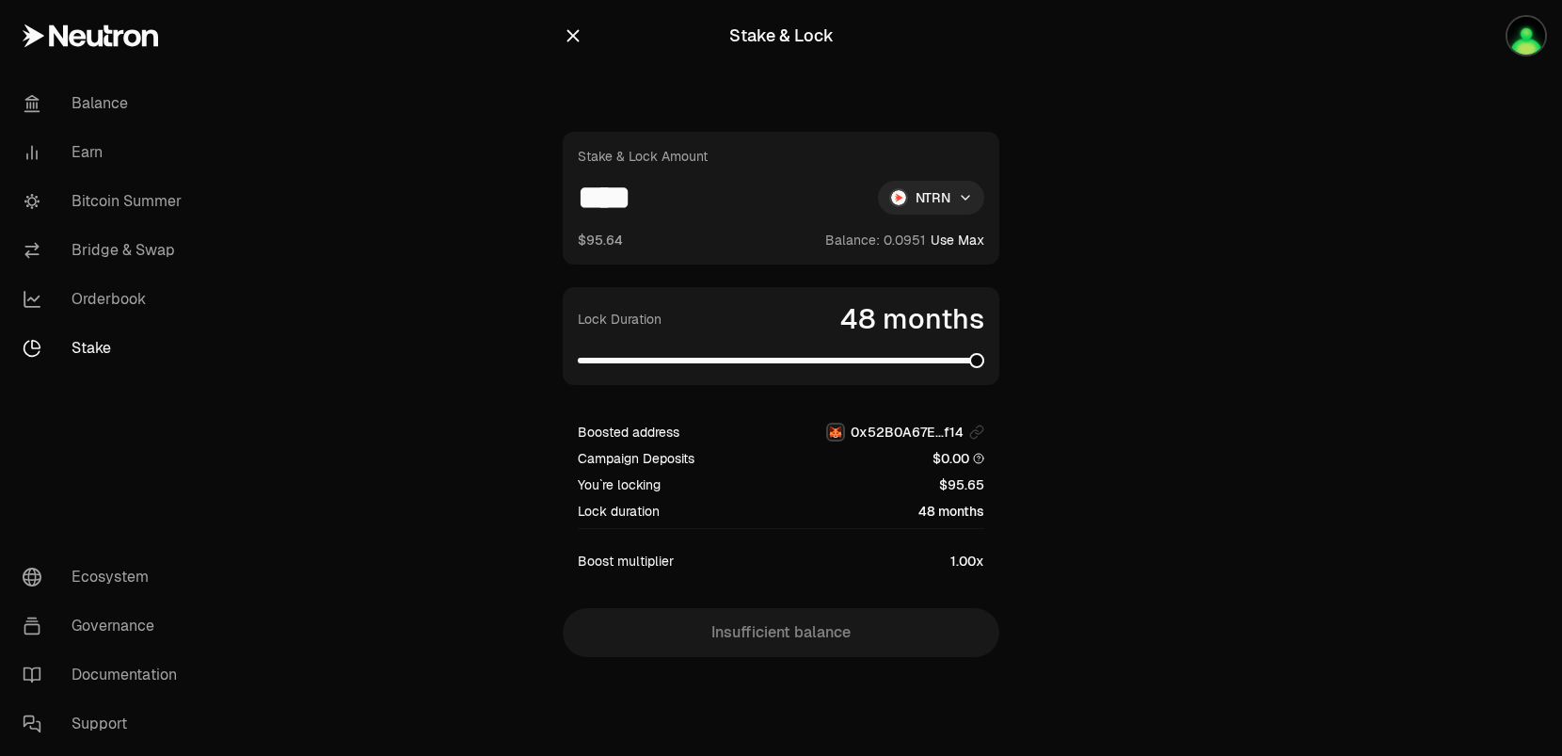
click at [985, 362] on span at bounding box center [781, 360] width 407 height 19
drag, startPoint x: 850, startPoint y: 301, endPoint x: 990, endPoint y: 320, distance: 141.5
click at [990, 321] on div "Lock Duration 48 months" at bounding box center [781, 336] width 437 height 98
click at [109, 294] on link "Orderbook" at bounding box center [106, 299] width 196 height 49
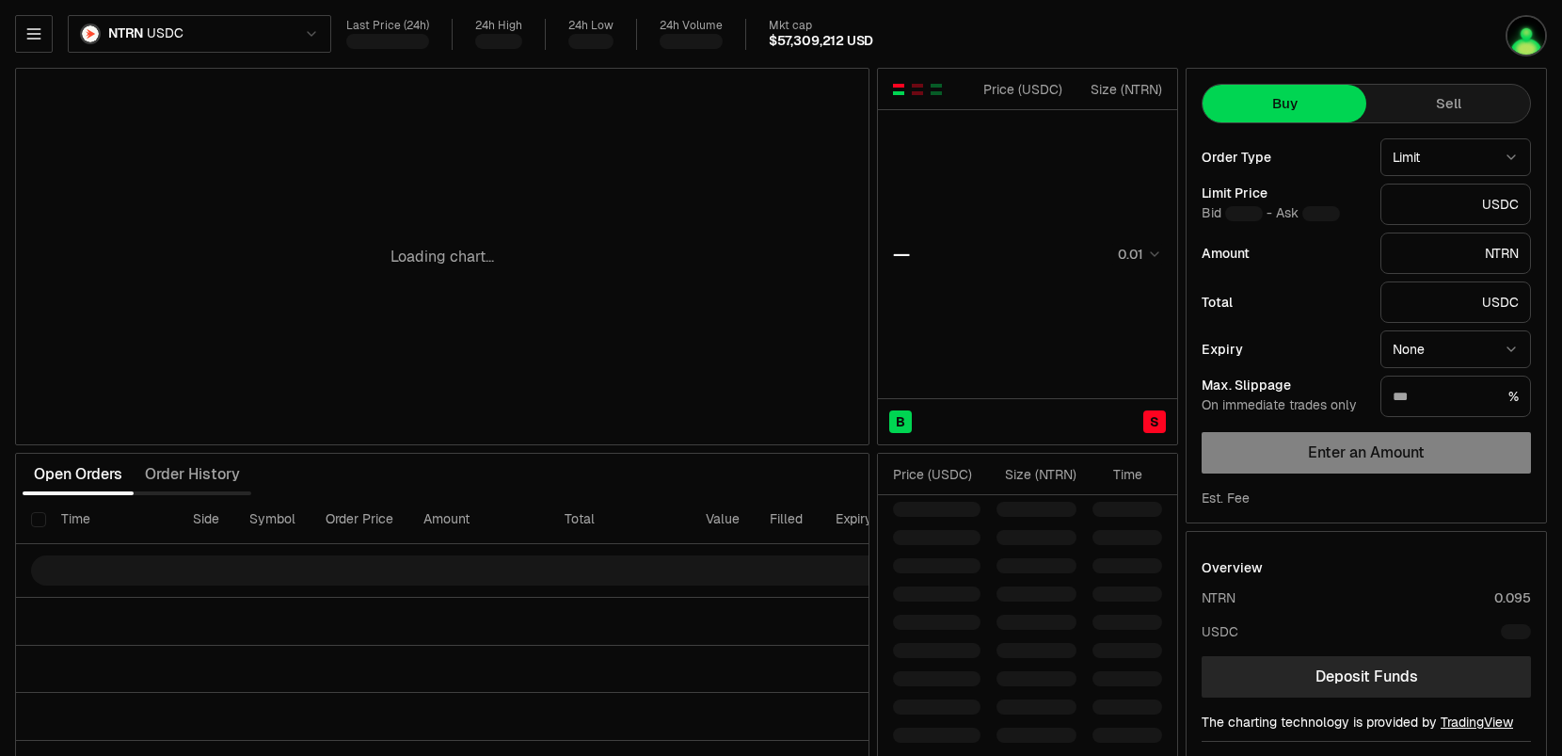
type input "********"
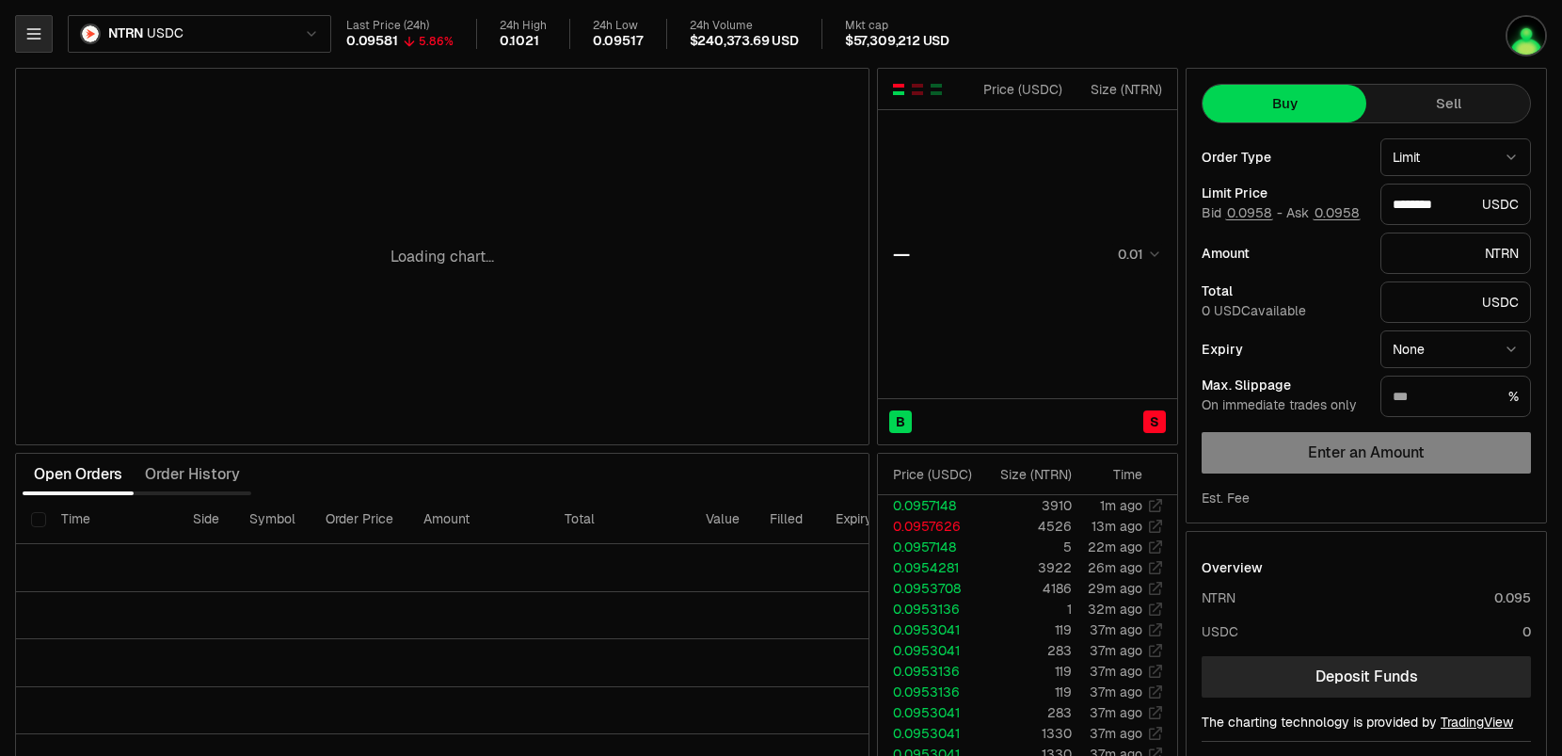
click at [37, 40] on icon "button" at bounding box center [33, 33] width 19 height 19
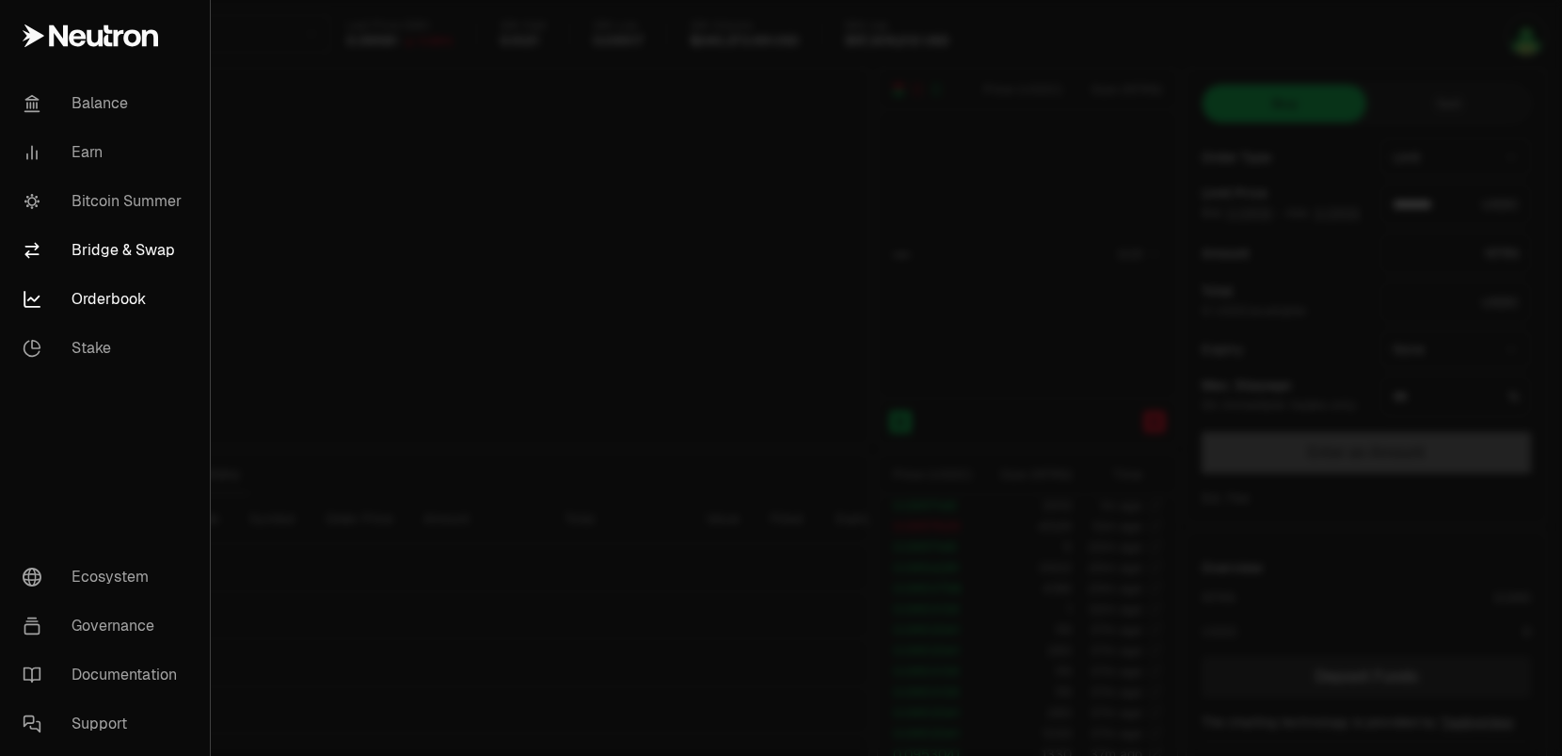
click at [121, 260] on link "Bridge & Swap" at bounding box center [105, 250] width 195 height 49
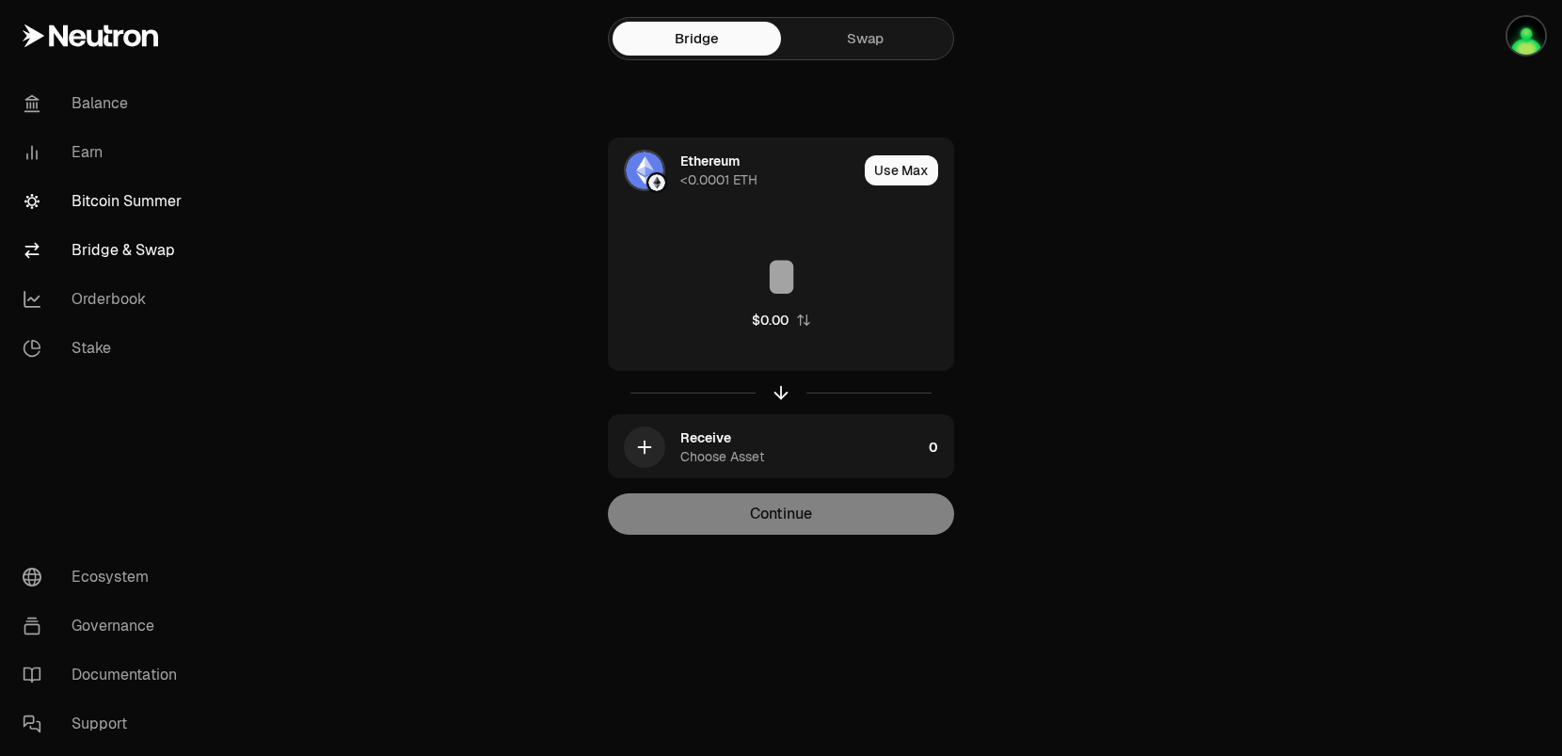
click at [150, 183] on link "Bitcoin Summer" at bounding box center [106, 201] width 196 height 49
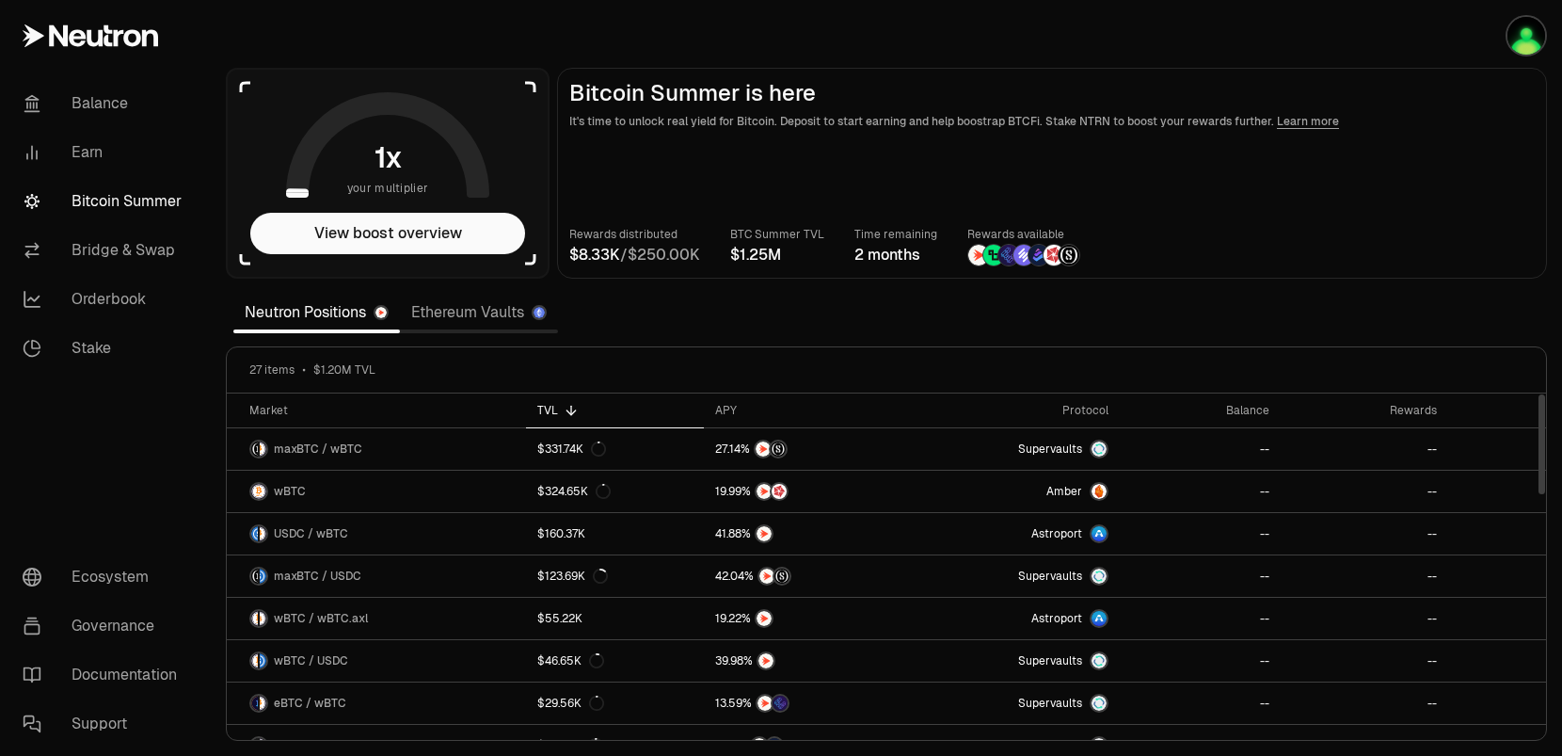
click at [481, 301] on link "Ethereum Vaults" at bounding box center [479, 313] width 158 height 38
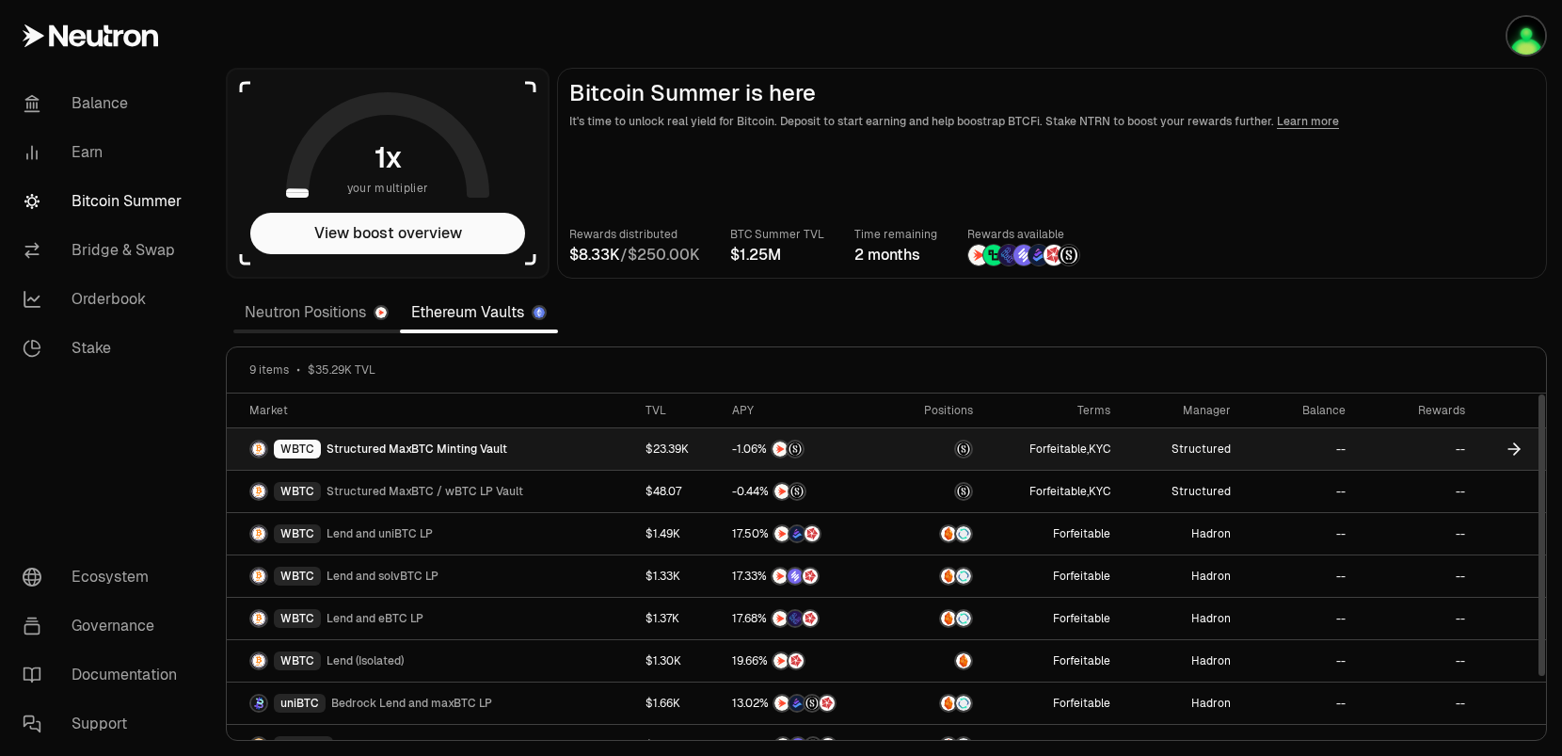
click at [656, 447] on link "$23.39K" at bounding box center [678, 448] width 88 height 41
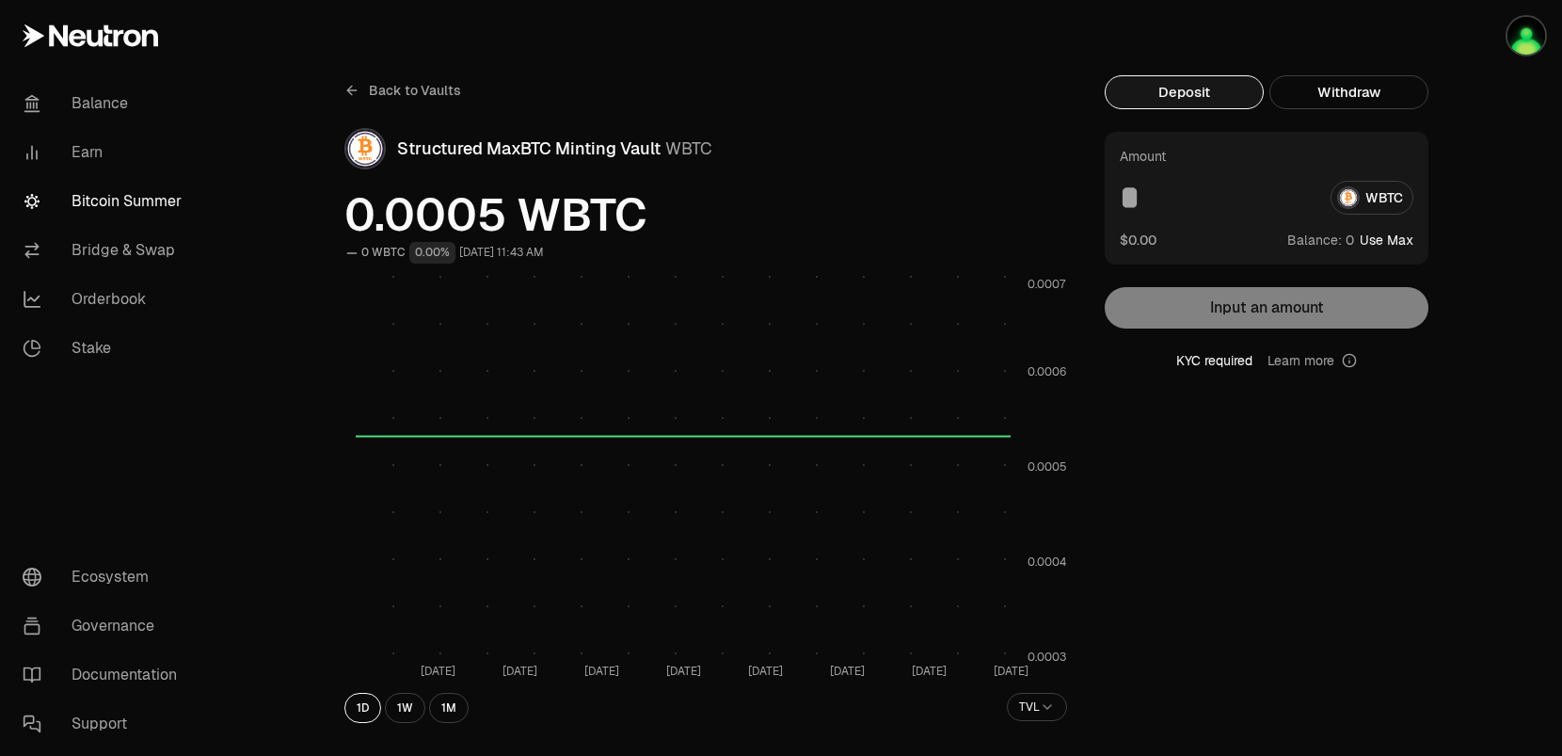
click at [351, 91] on icon at bounding box center [352, 90] width 15 height 15
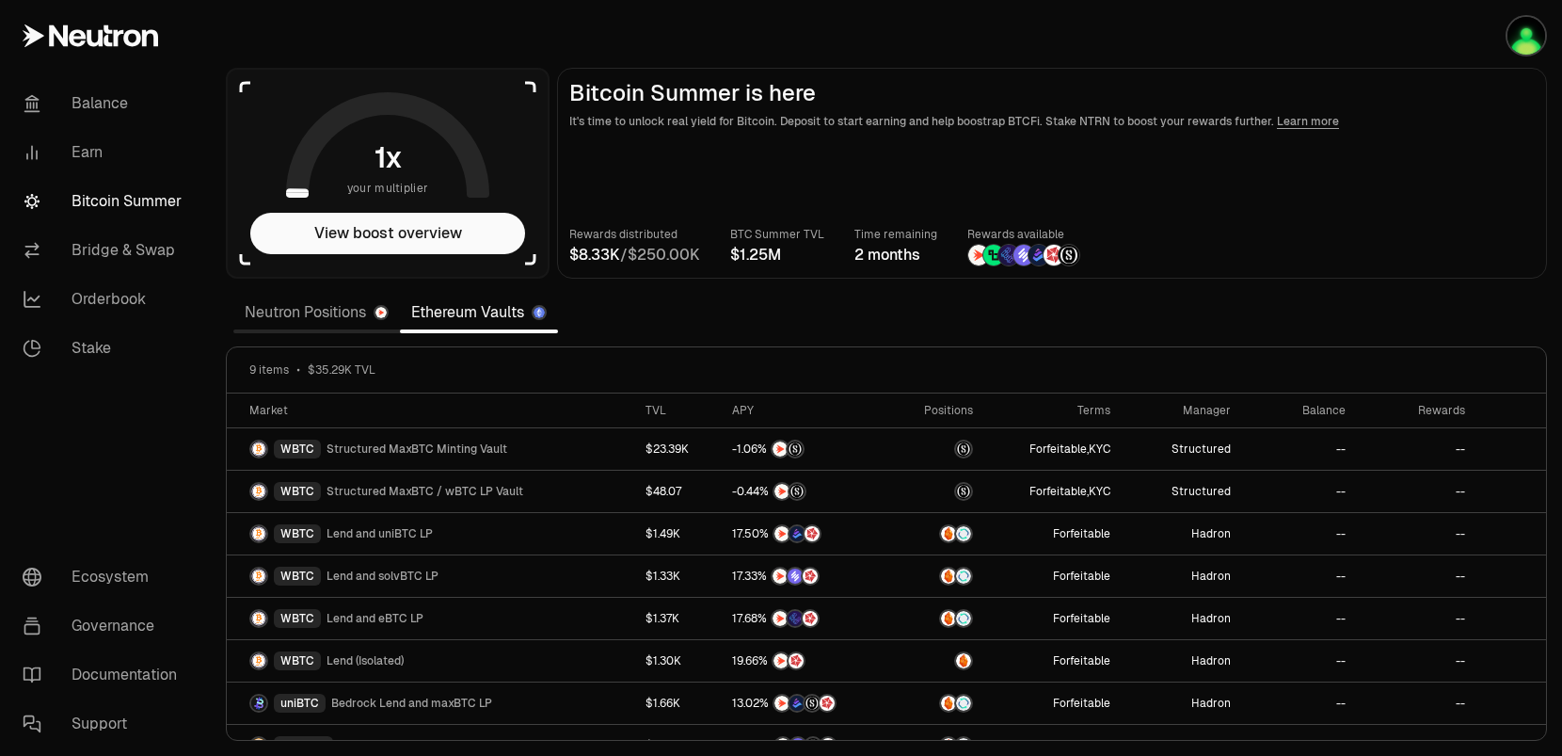
click at [323, 304] on link "Neutron Positions" at bounding box center [316, 313] width 167 height 38
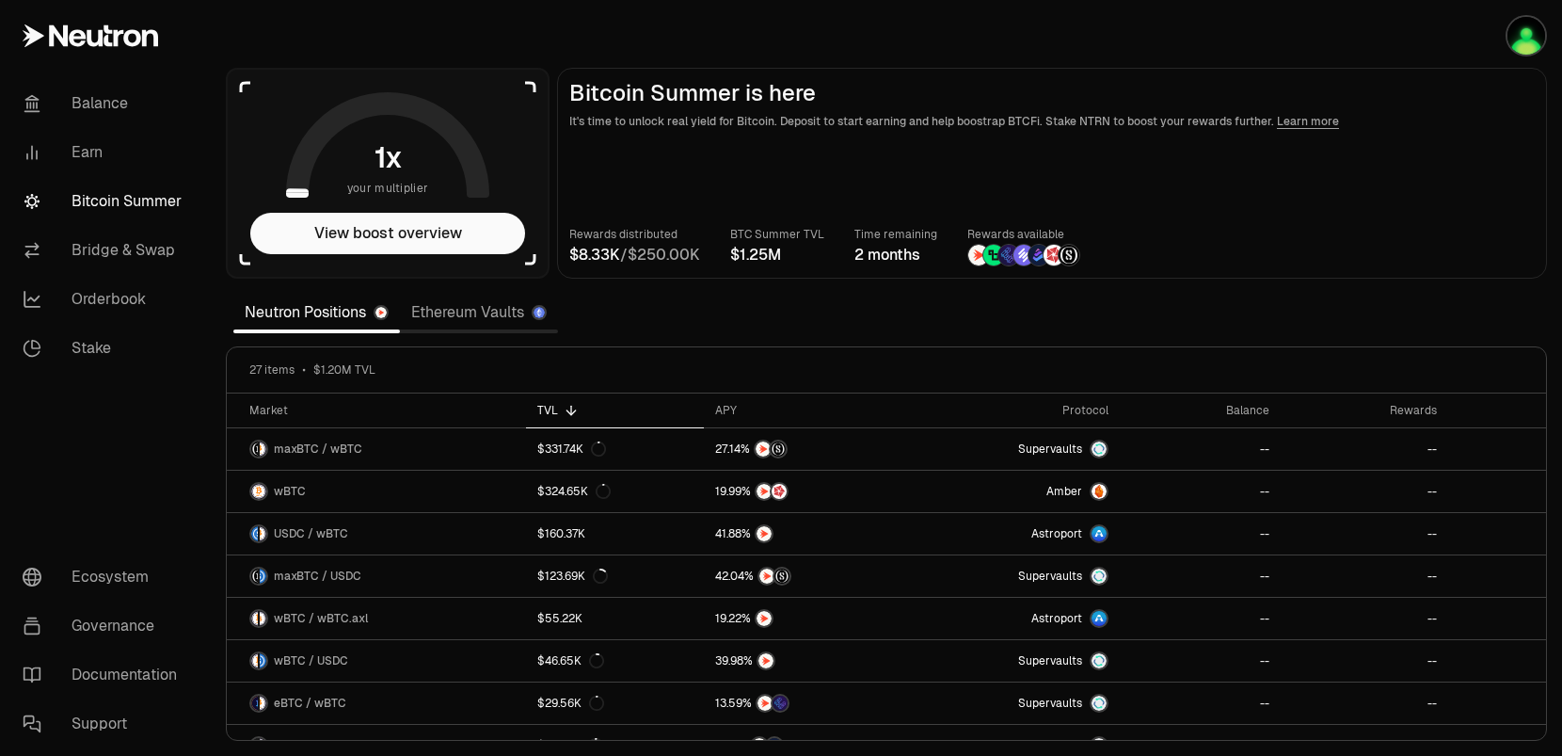
click at [1066, 259] on img at bounding box center [1069, 255] width 21 height 21
